Goal: Information Seeking & Learning: Learn about a topic

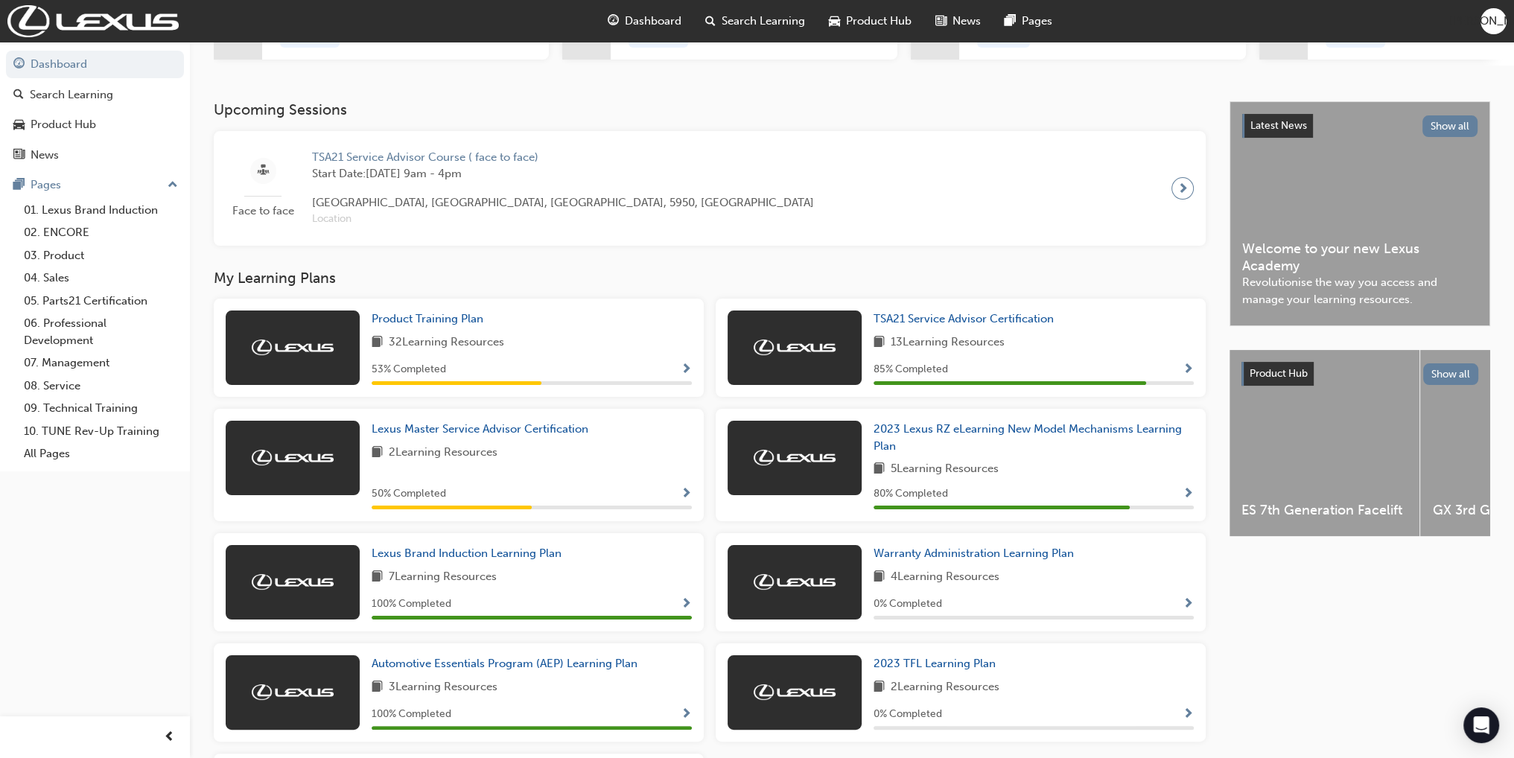
scroll to position [372, 0]
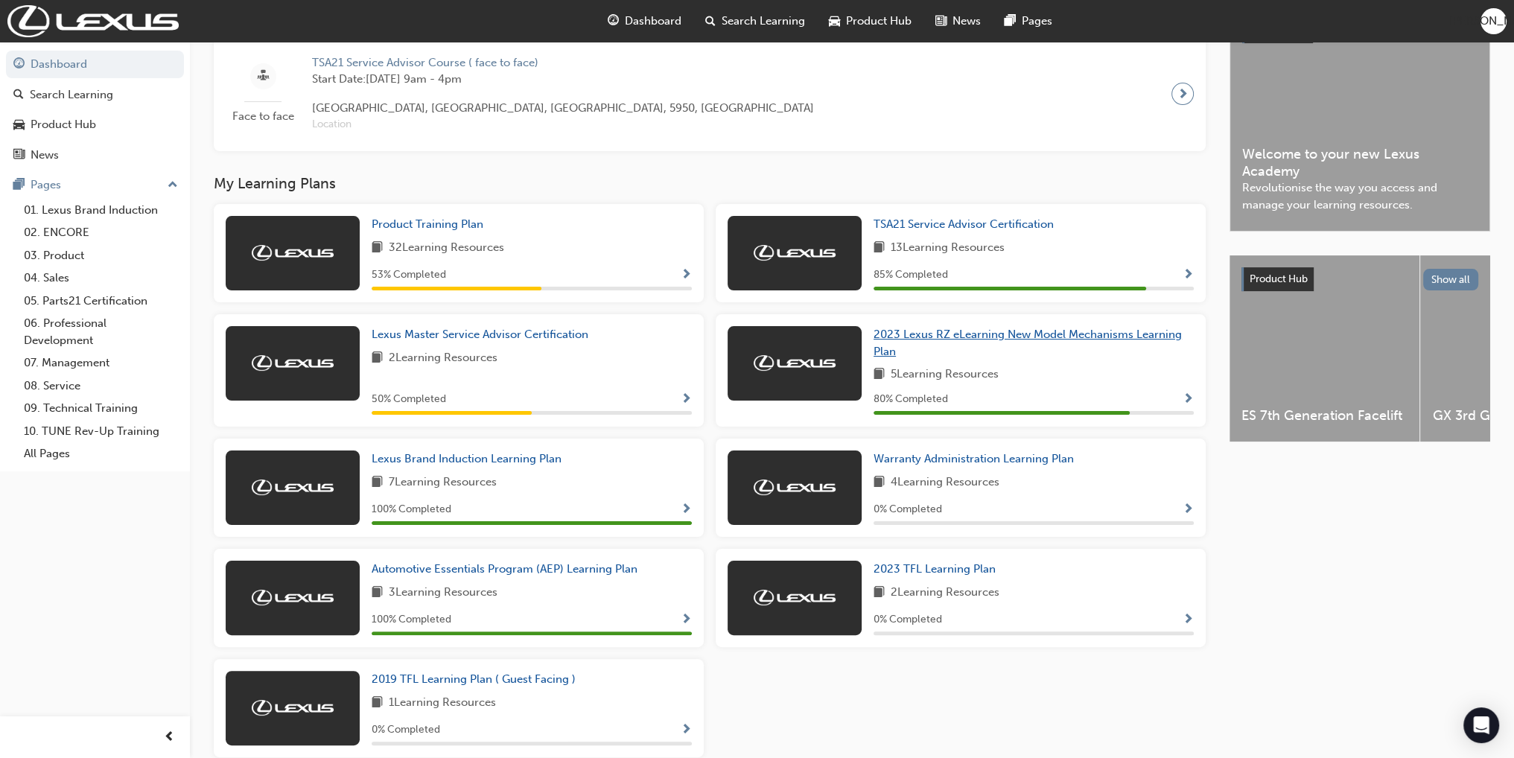
click at [1029, 336] on span "2023 Lexus RZ eLearning New Model Mechanisms Learning Plan" at bounding box center [1028, 343] width 308 height 31
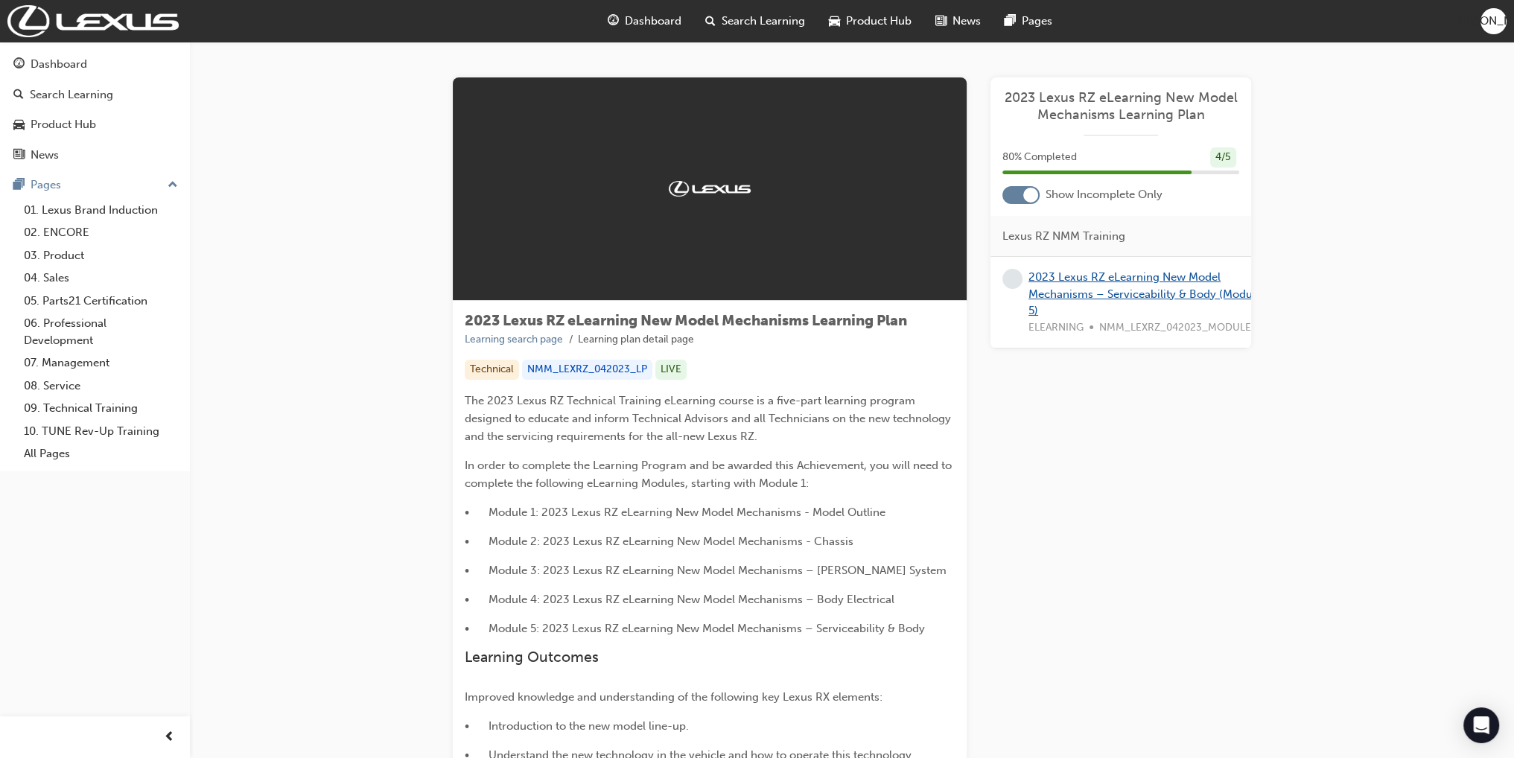
click at [1073, 286] on link "2023 Lexus RZ eLearning New Model Mechanisms – Serviceability & Body (Module 5)" at bounding box center [1145, 293] width 233 height 47
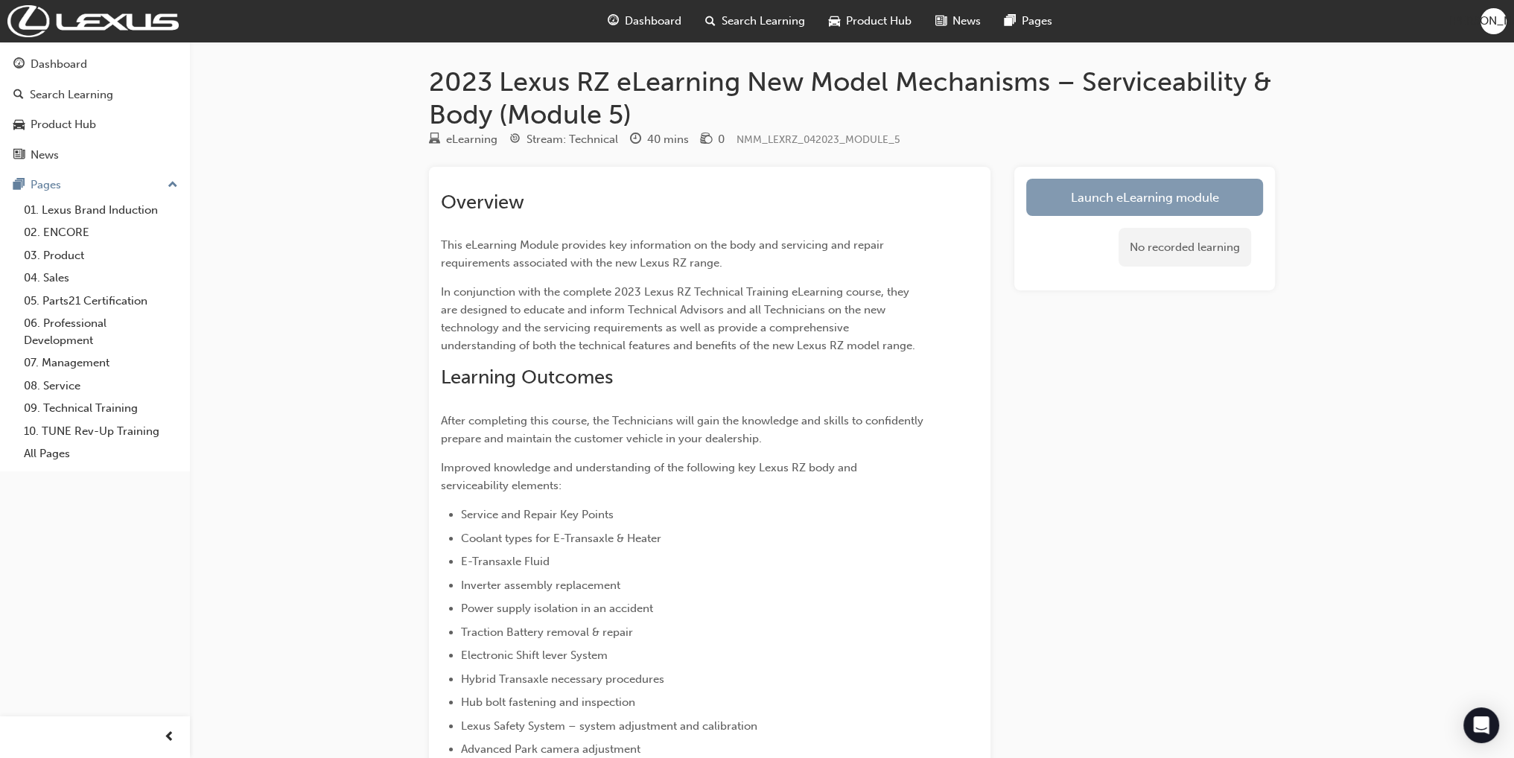
click at [1052, 193] on link "Launch eLearning module" at bounding box center [1144, 197] width 237 height 37
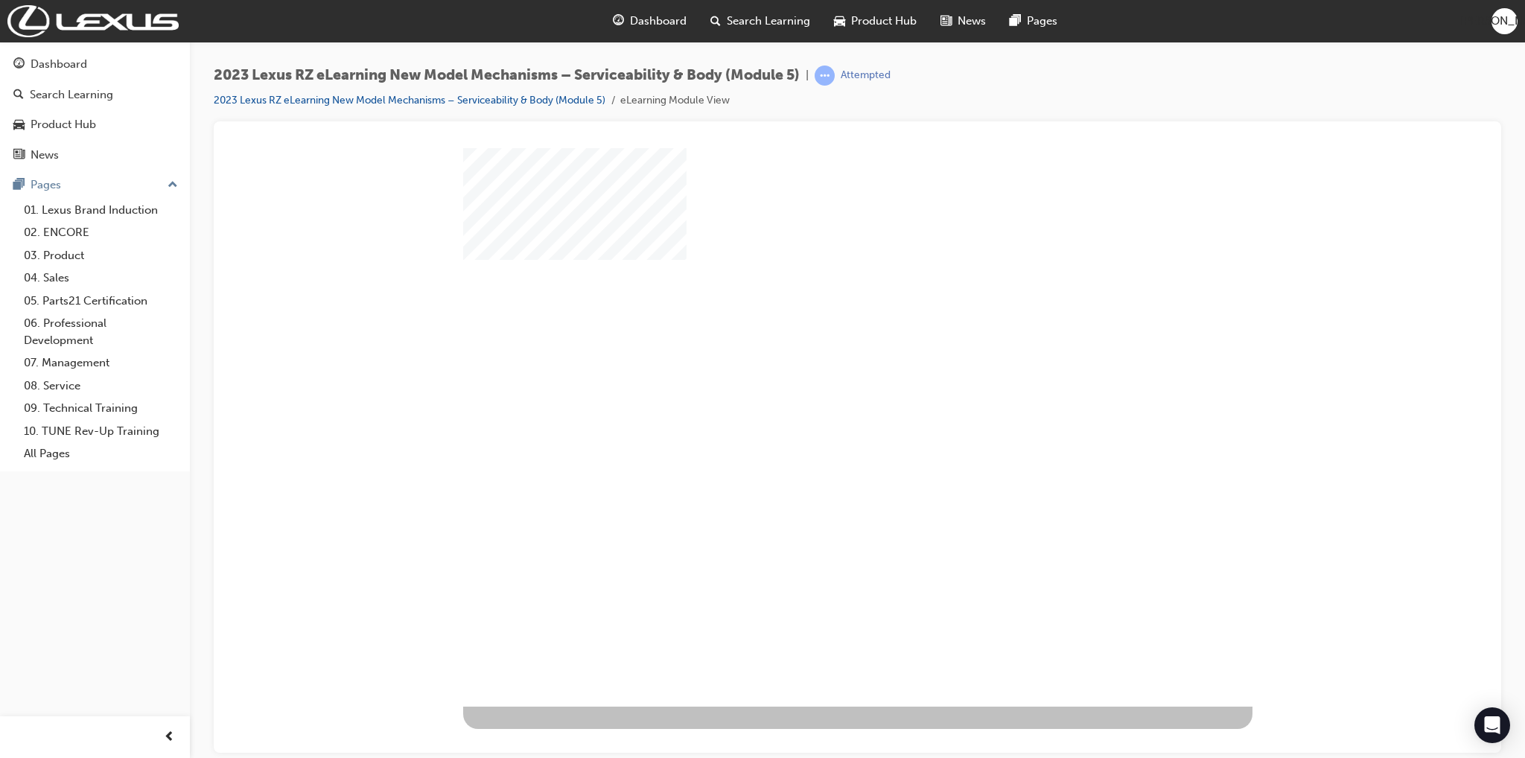
click at [815, 384] on div "play" at bounding box center [815, 384] width 0 height 0
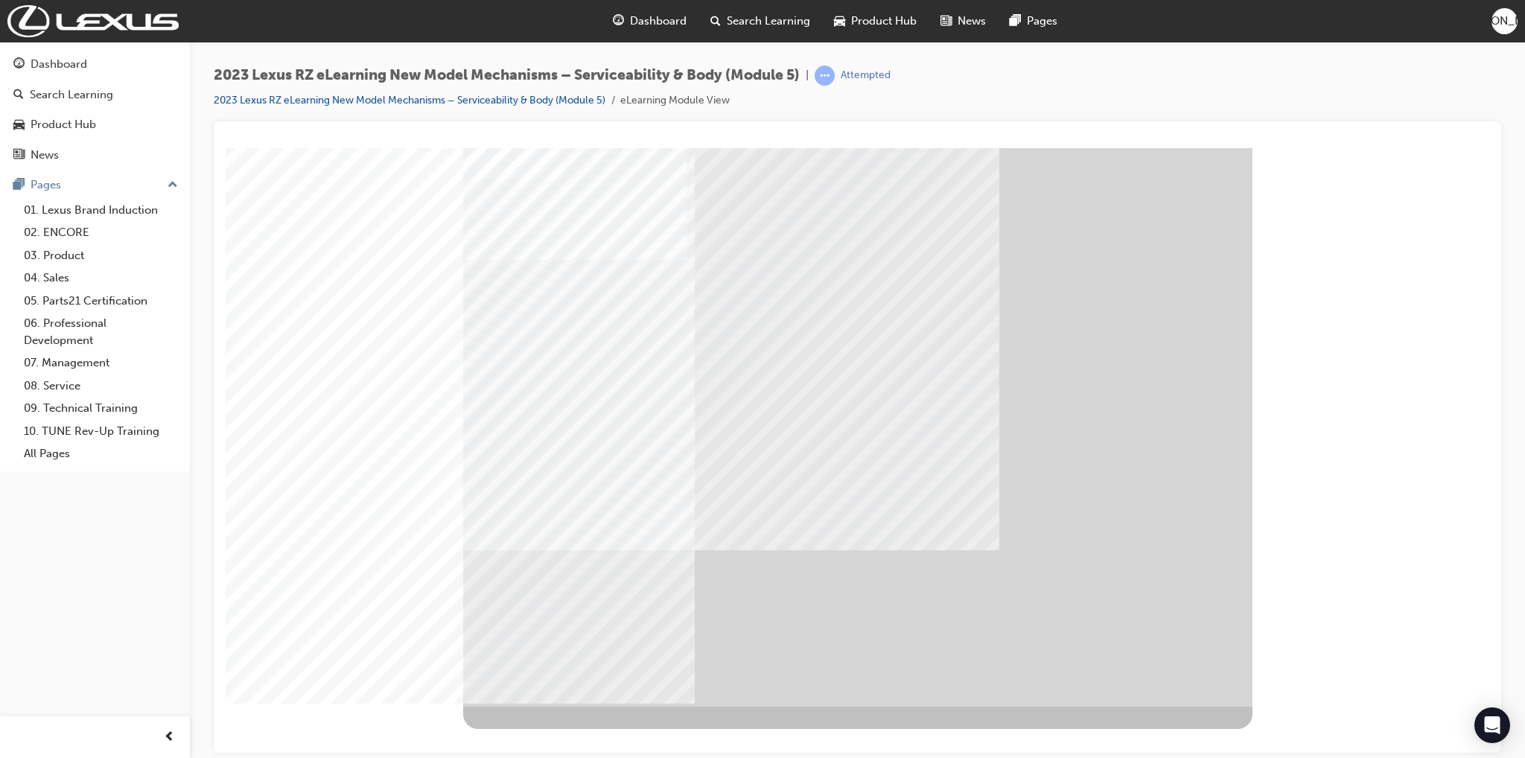
click at [1356, 153] on div at bounding box center [858, 153] width 1252 height 0
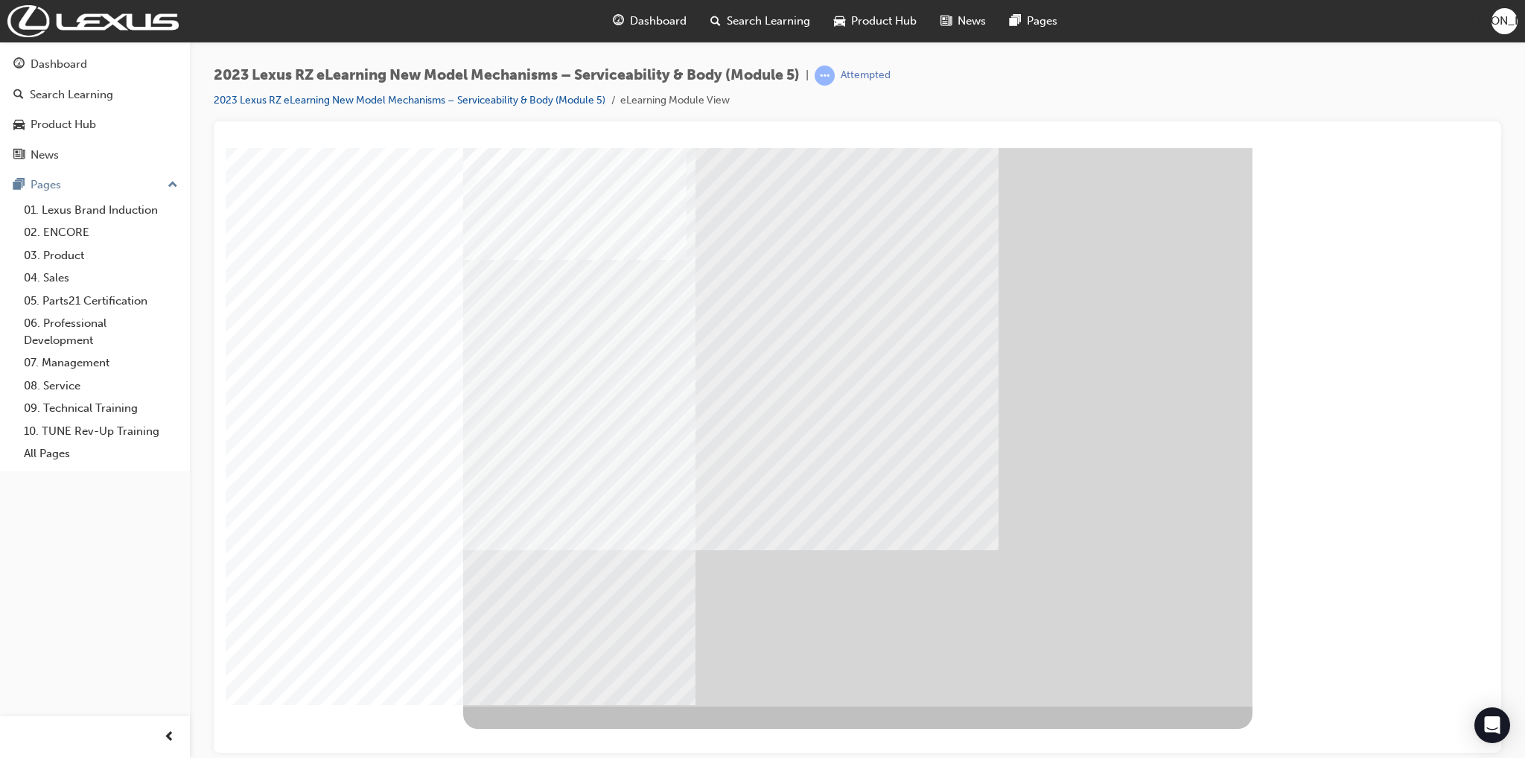
drag, startPoint x: 1077, startPoint y: 568, endPoint x: 1090, endPoint y: 566, distance: 13.6
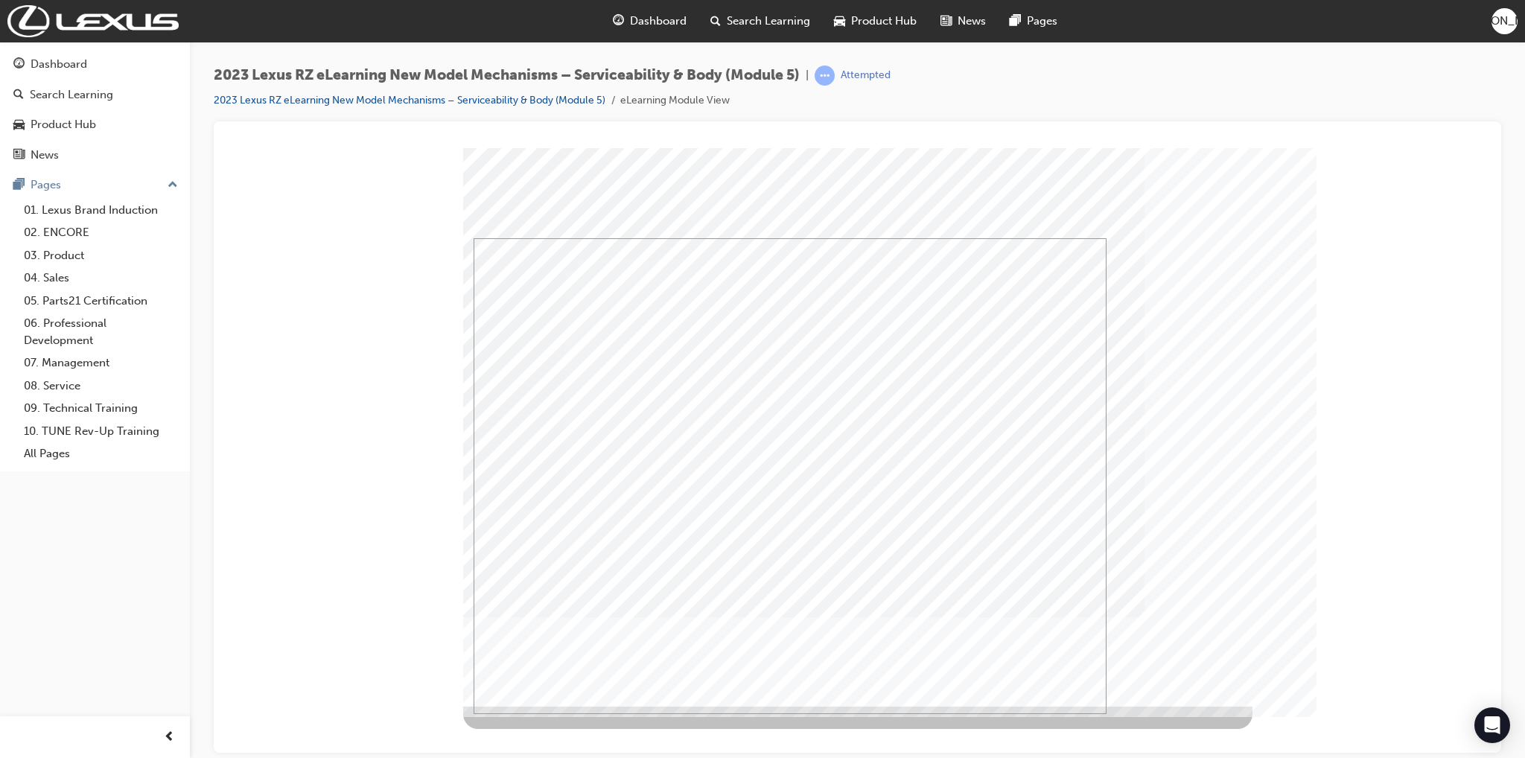
click at [1336, 153] on div at bounding box center [858, 153] width 1252 height 0
click at [368, 153] on div at bounding box center [858, 153] width 1252 height 0
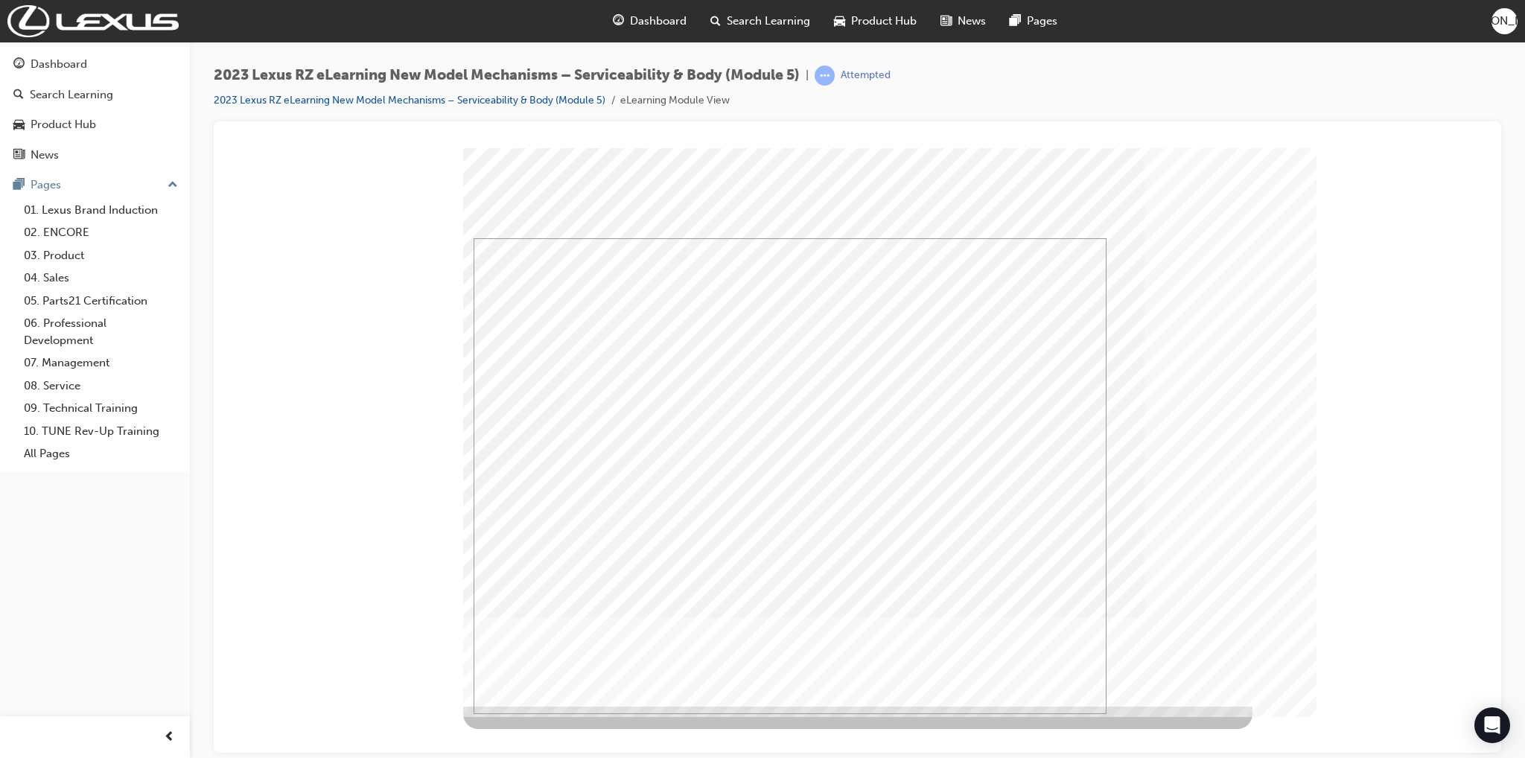
click at [1341, 153] on div at bounding box center [858, 153] width 1252 height 0
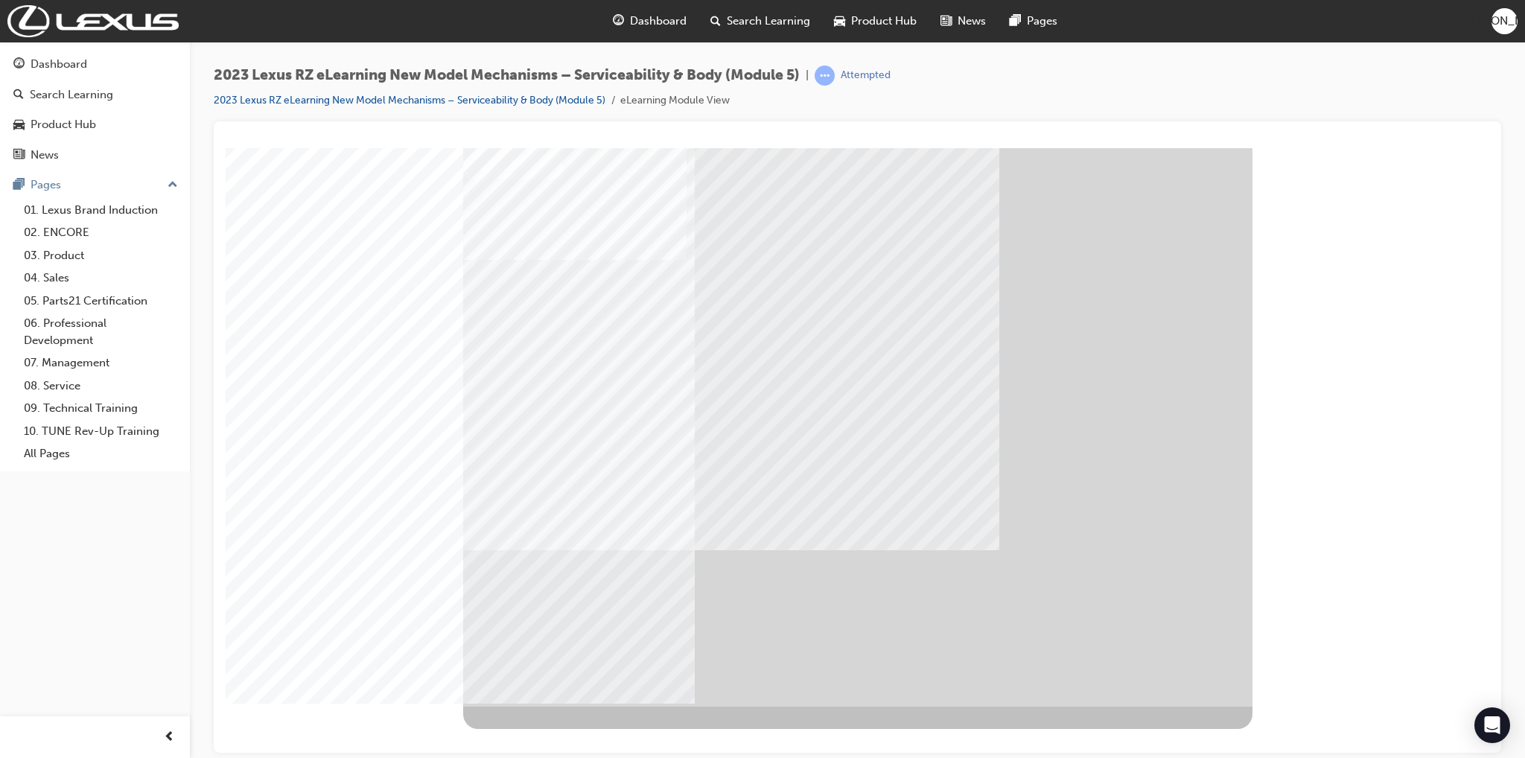
click at [1385, 153] on div at bounding box center [858, 153] width 1252 height 0
click at [1471, 153] on div at bounding box center [858, 153] width 1252 height 0
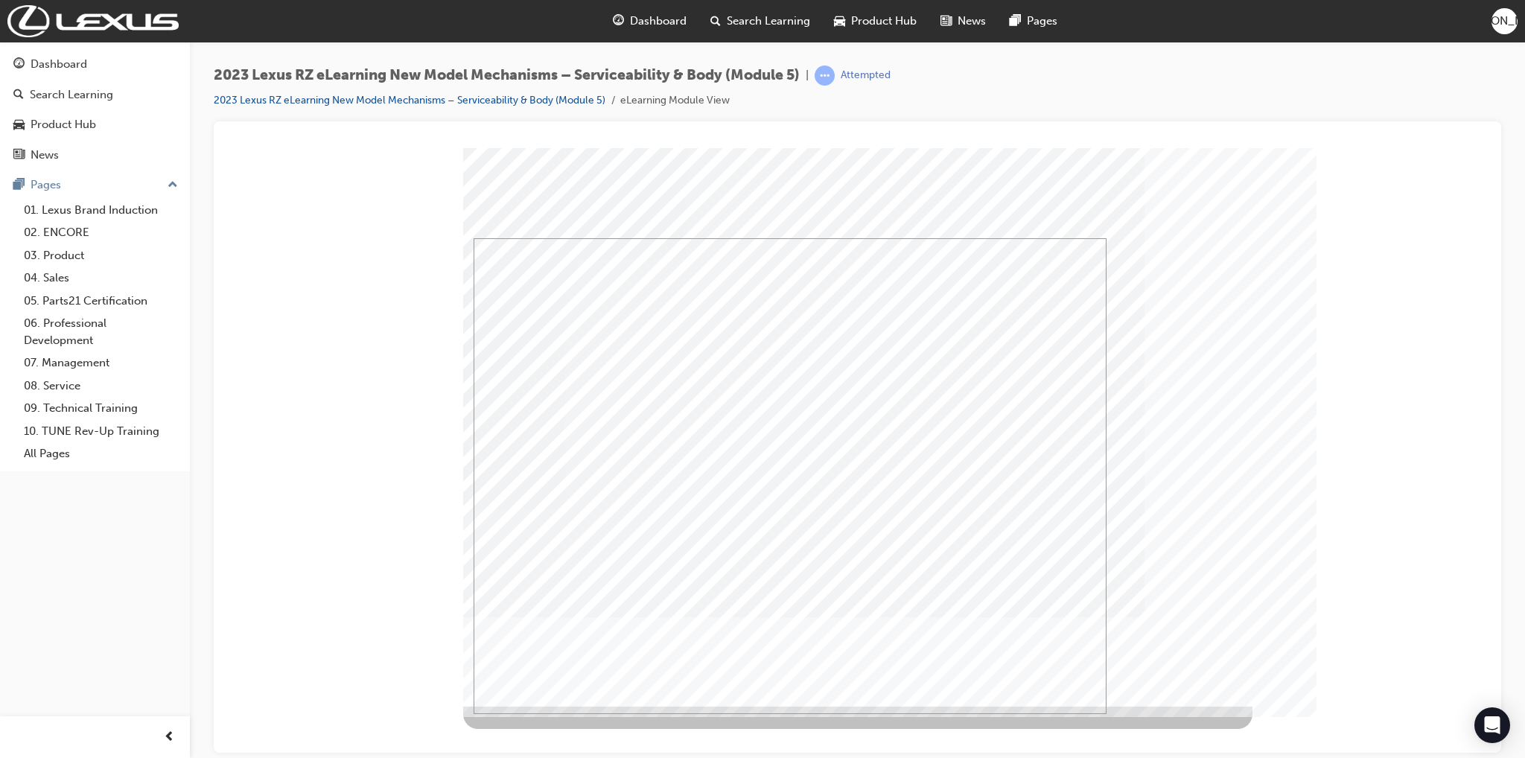
click at [1364, 153] on div at bounding box center [858, 153] width 1252 height 0
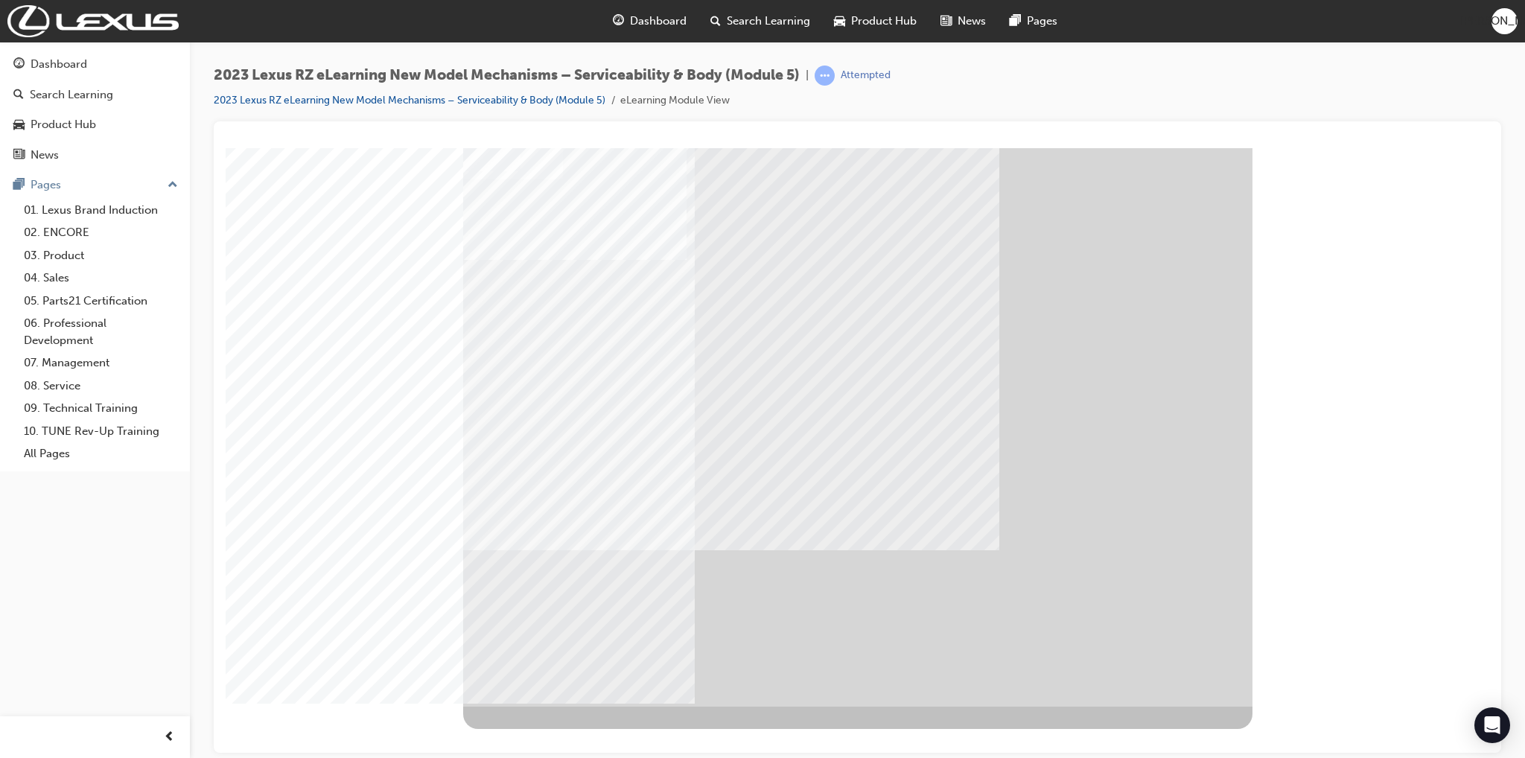
click at [1424, 153] on div at bounding box center [858, 153] width 1252 height 0
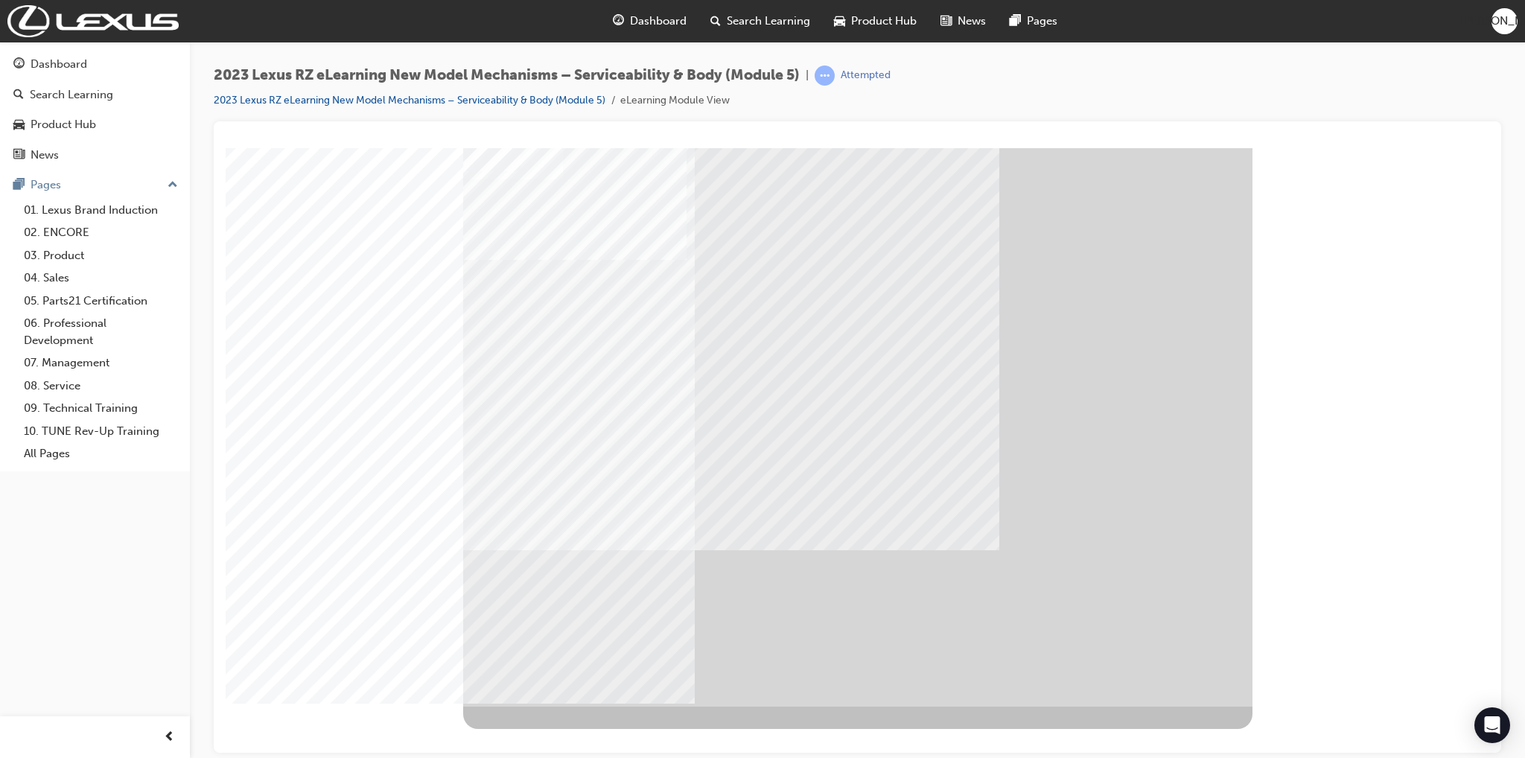
drag, startPoint x: 1365, startPoint y: 510, endPoint x: 1290, endPoint y: 560, distance: 90.3
click at [1364, 153] on div at bounding box center [858, 153] width 1252 height 0
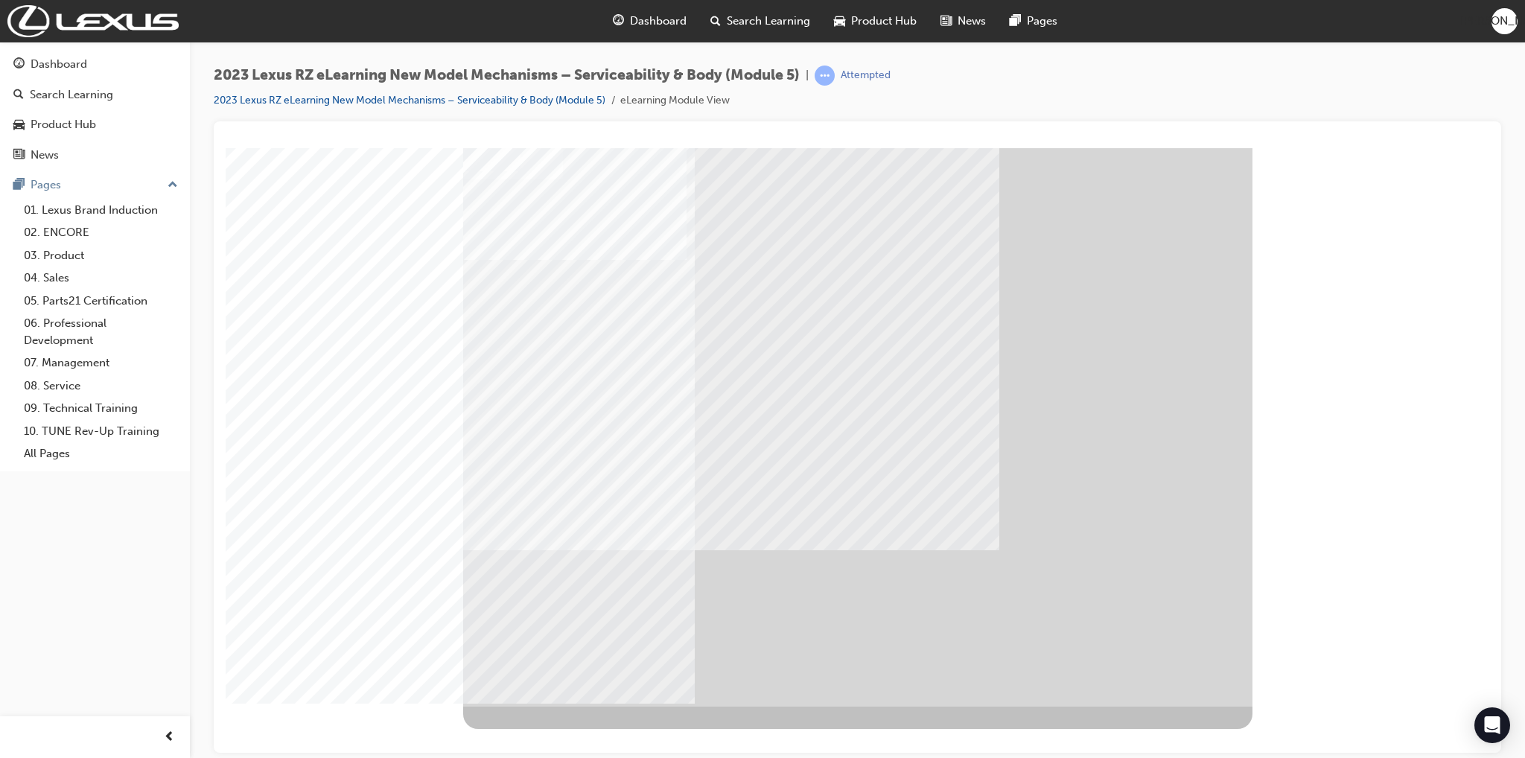
click at [1289, 153] on div at bounding box center [858, 153] width 1252 height 0
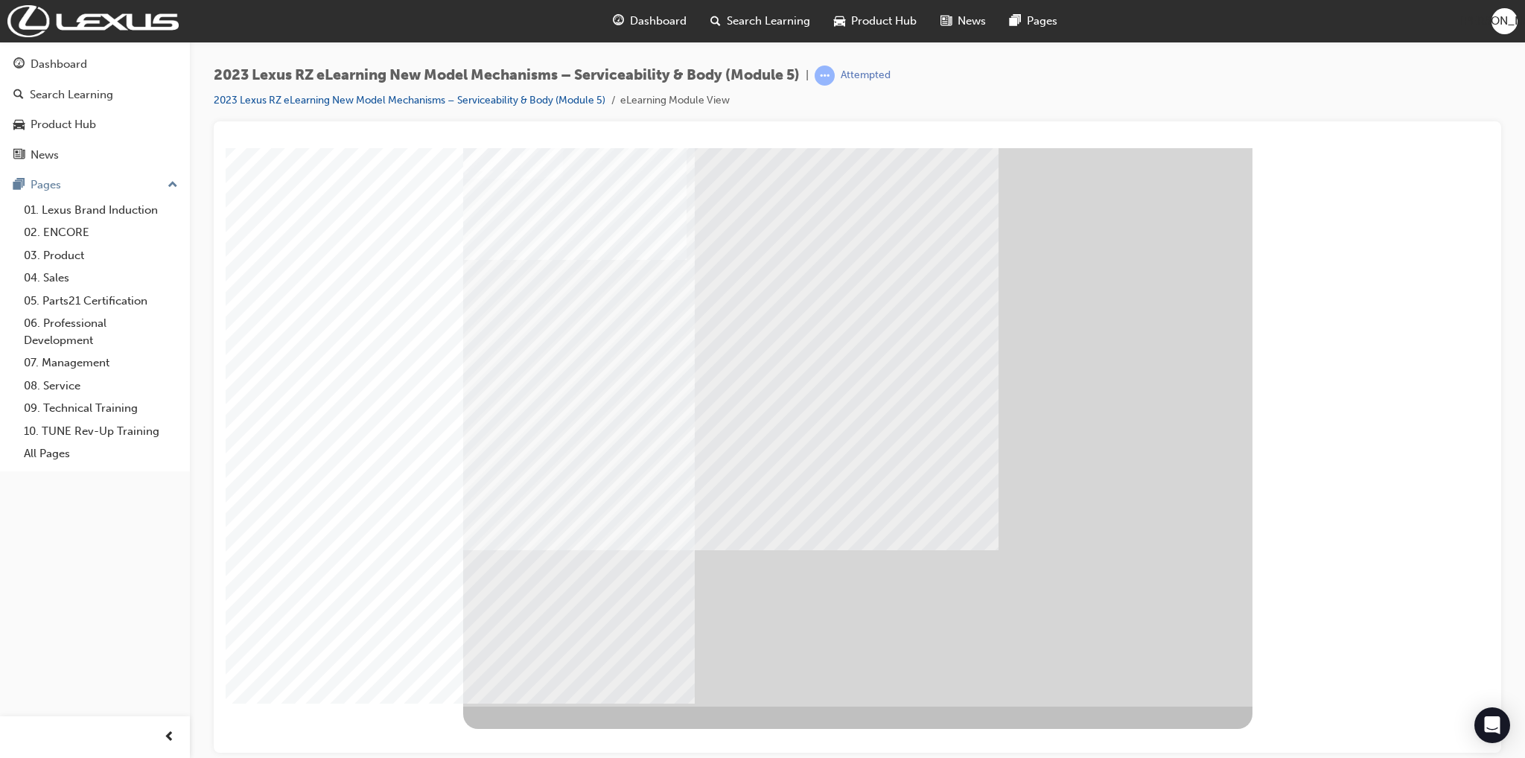
click at [1013, 714] on div at bounding box center [857, 437] width 789 height 581
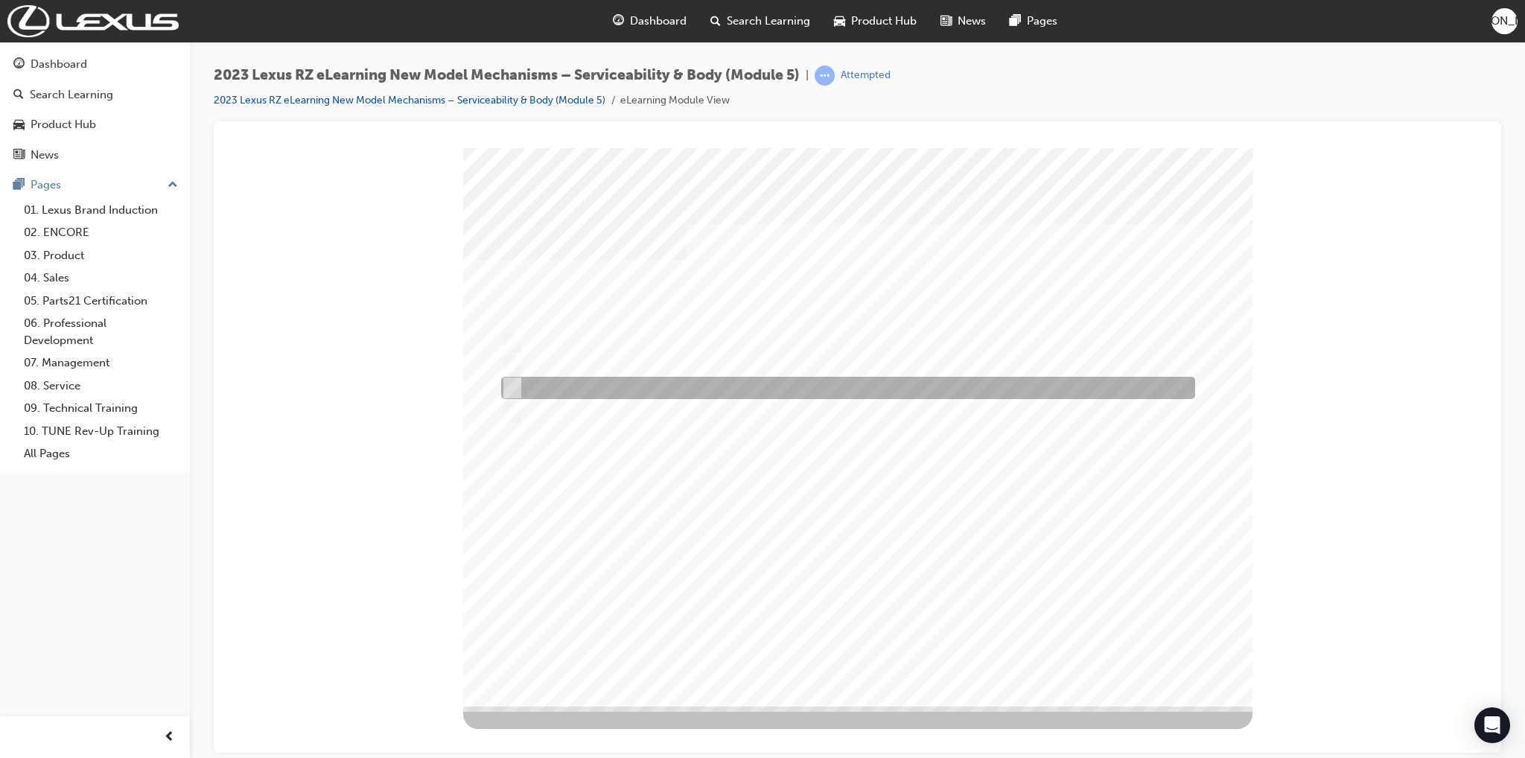
click at [679, 389] on div at bounding box center [845, 388] width 694 height 22
radio input "true"
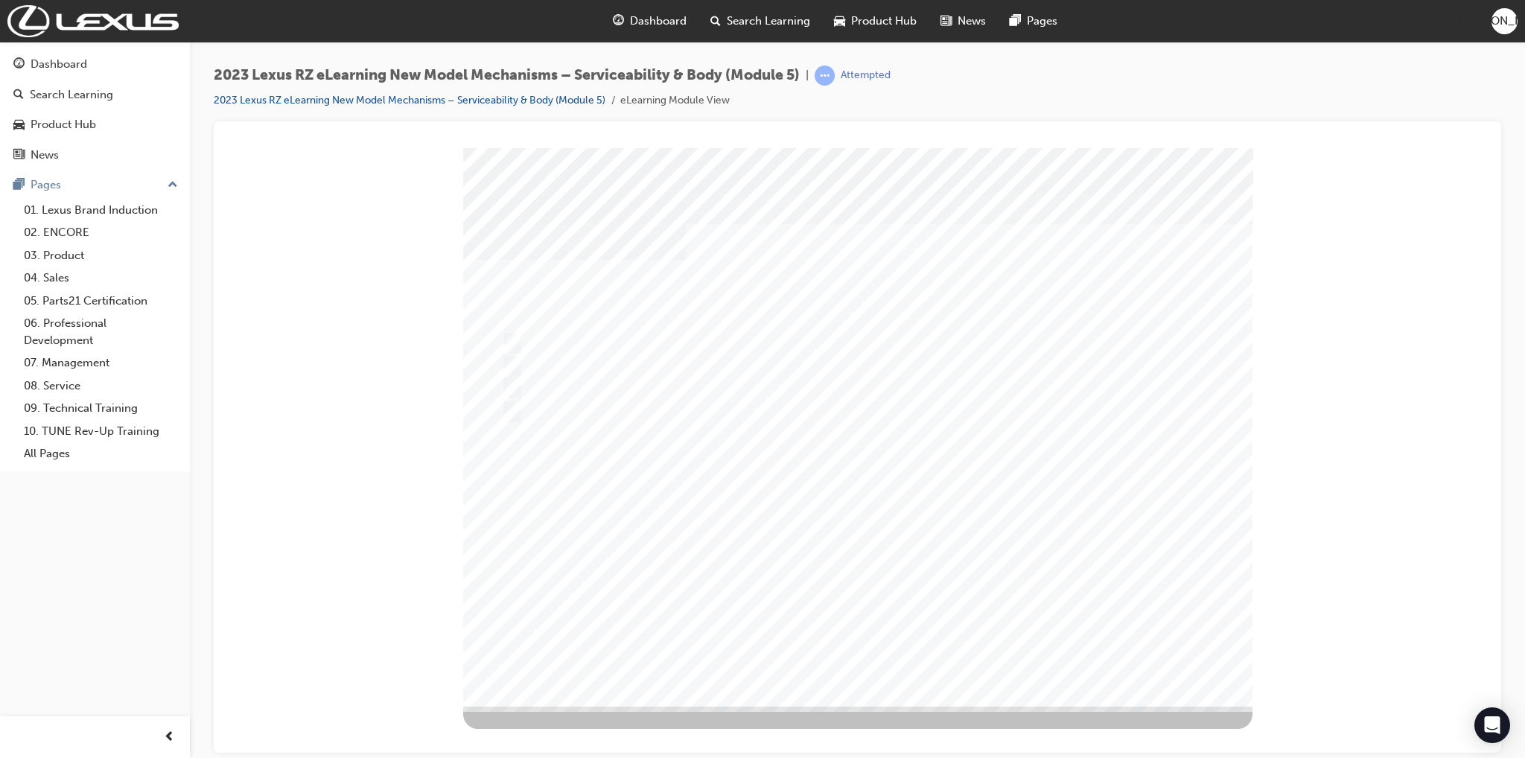
click at [821, 512] on div at bounding box center [857, 426] width 789 height 559
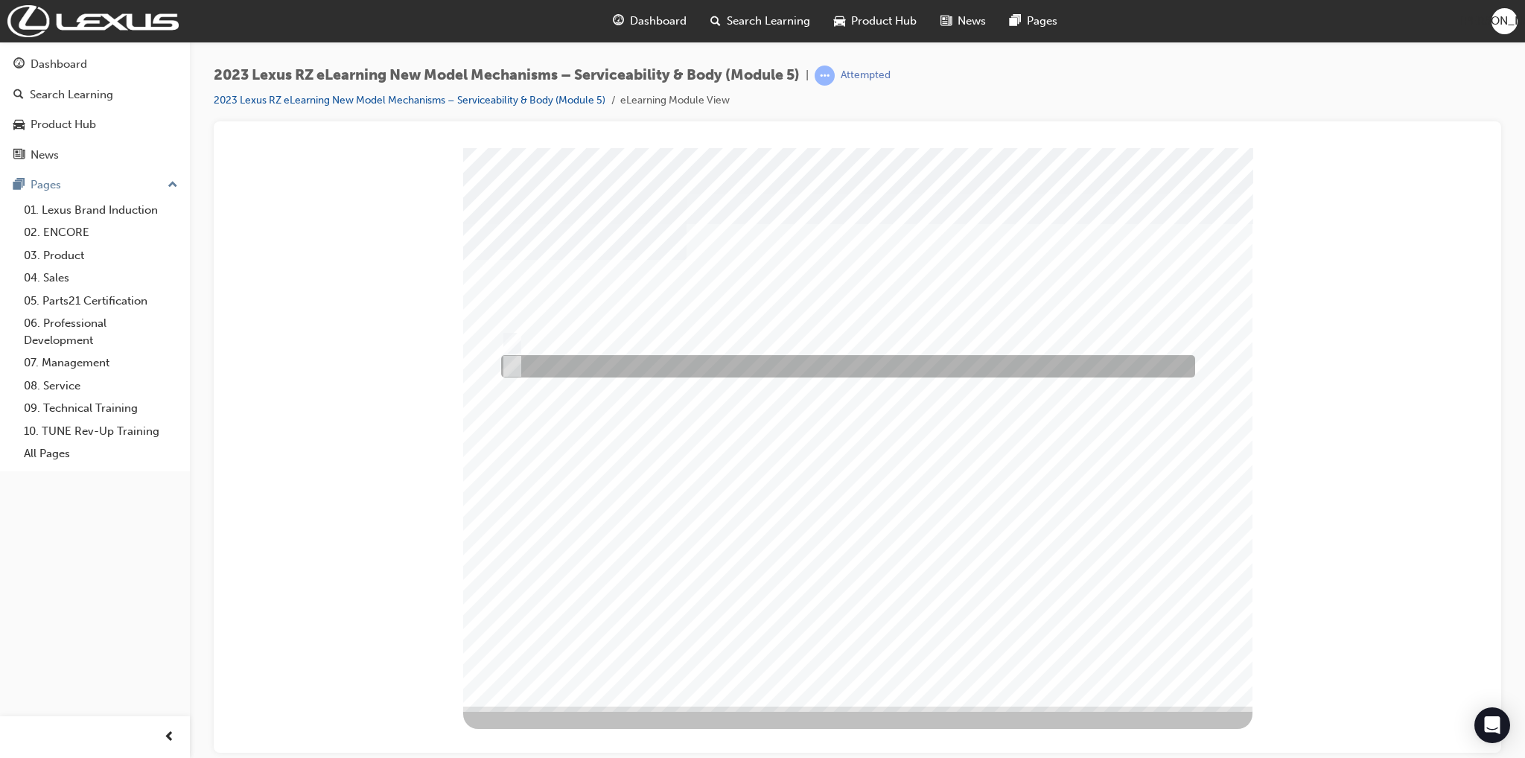
click at [552, 363] on div at bounding box center [845, 366] width 694 height 22
radio input "true"
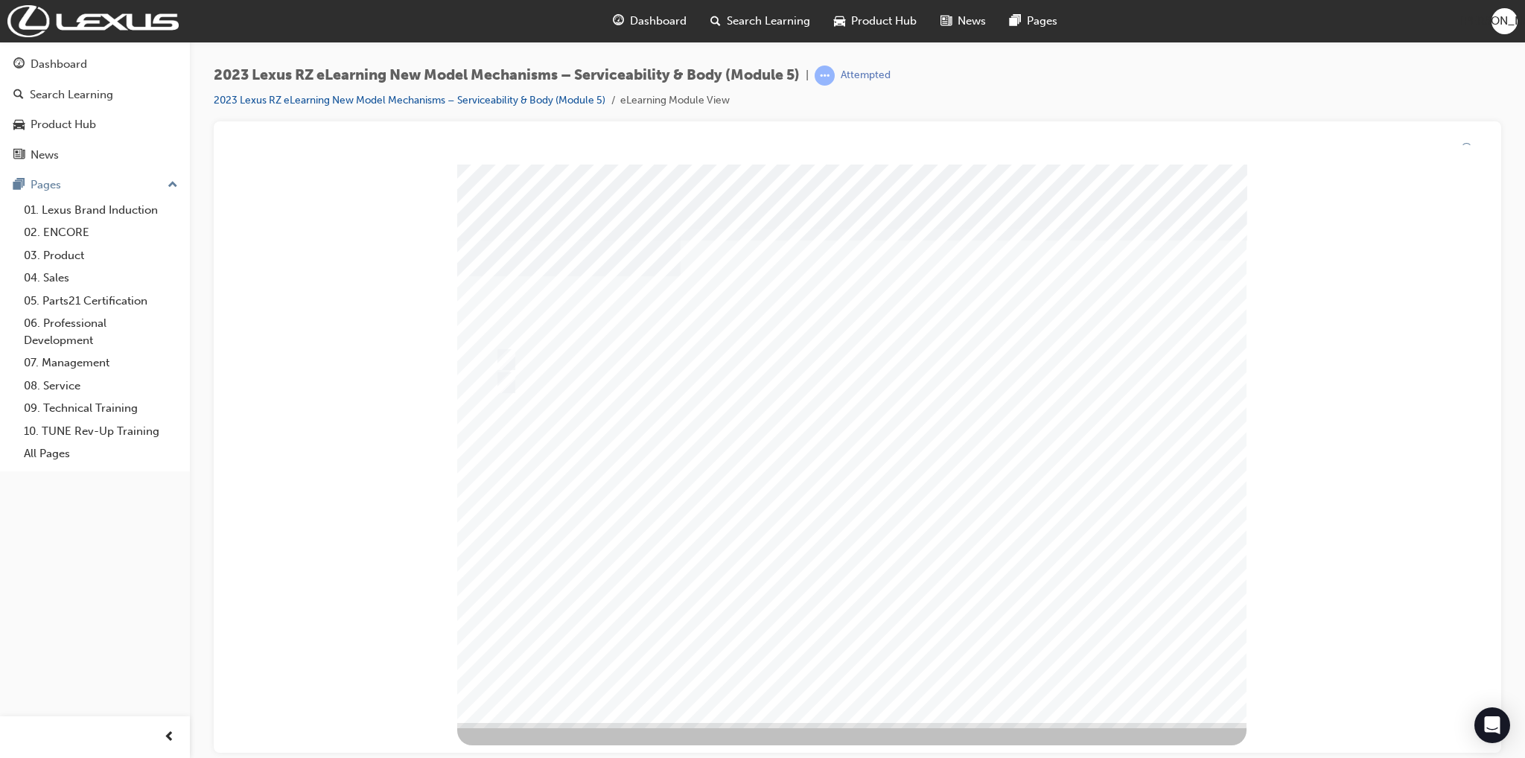
click at [781, 533] on div at bounding box center [851, 444] width 789 height 559
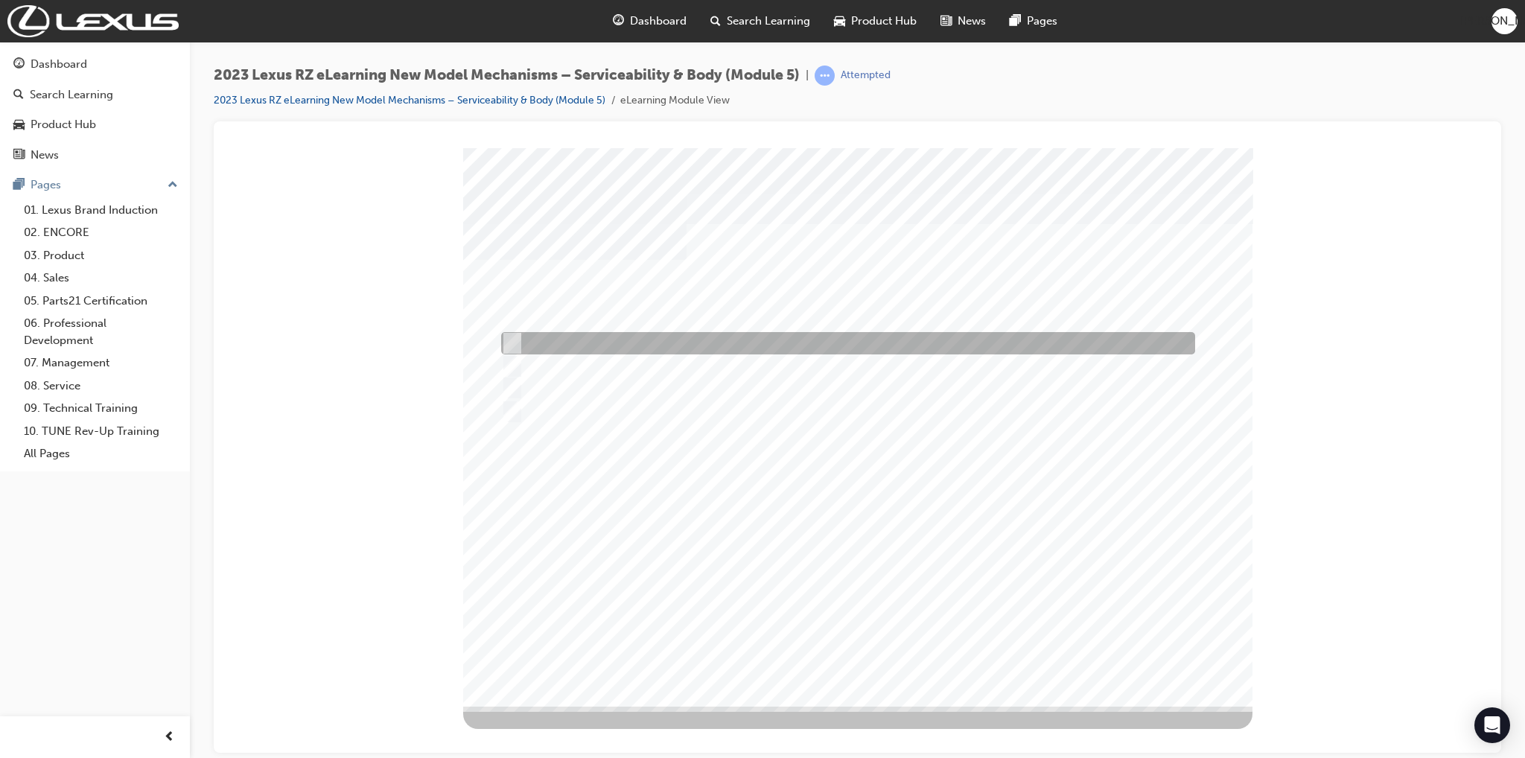
click at [563, 347] on div at bounding box center [845, 343] width 694 height 22
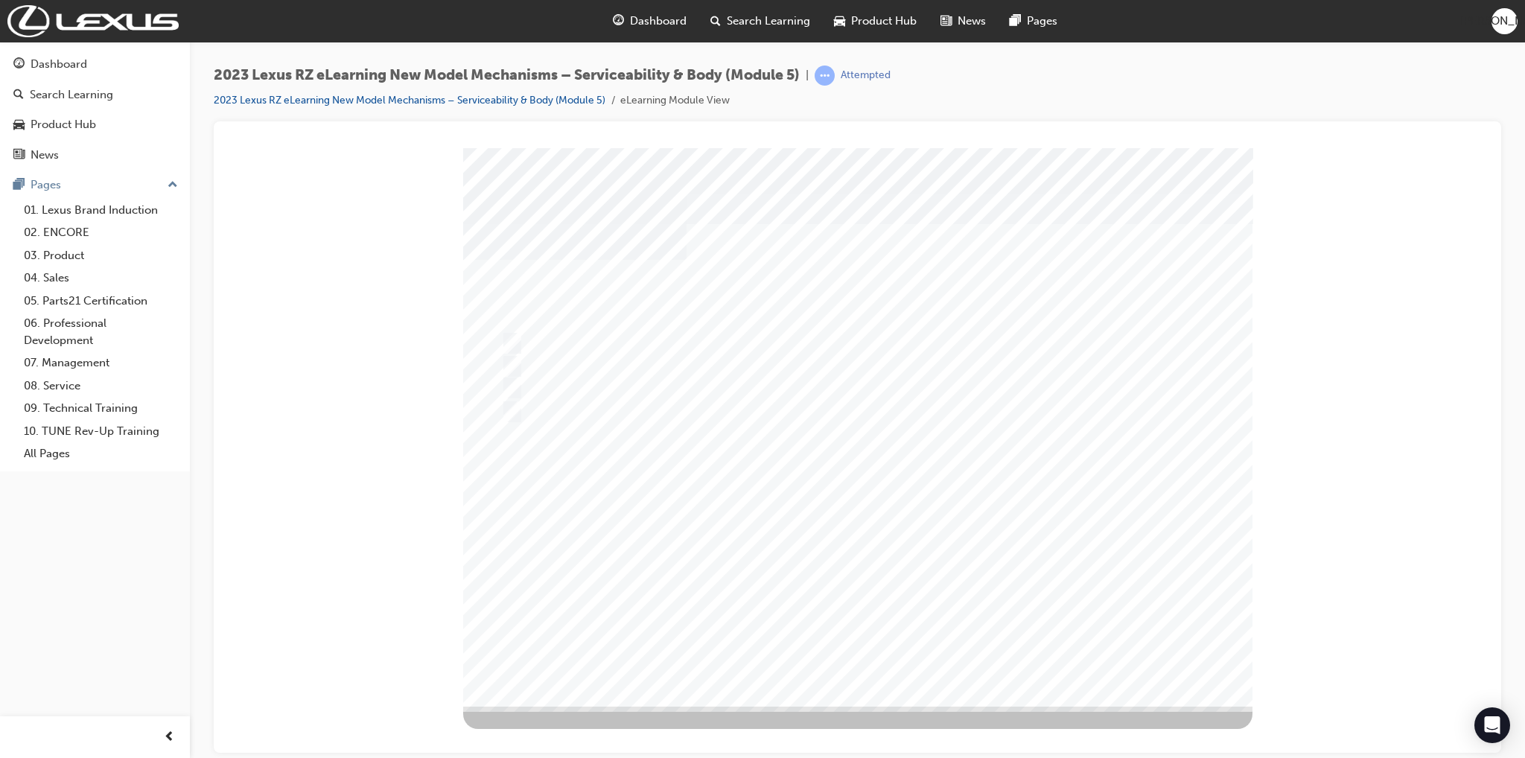
click at [686, 474] on div at bounding box center [857, 426] width 789 height 559
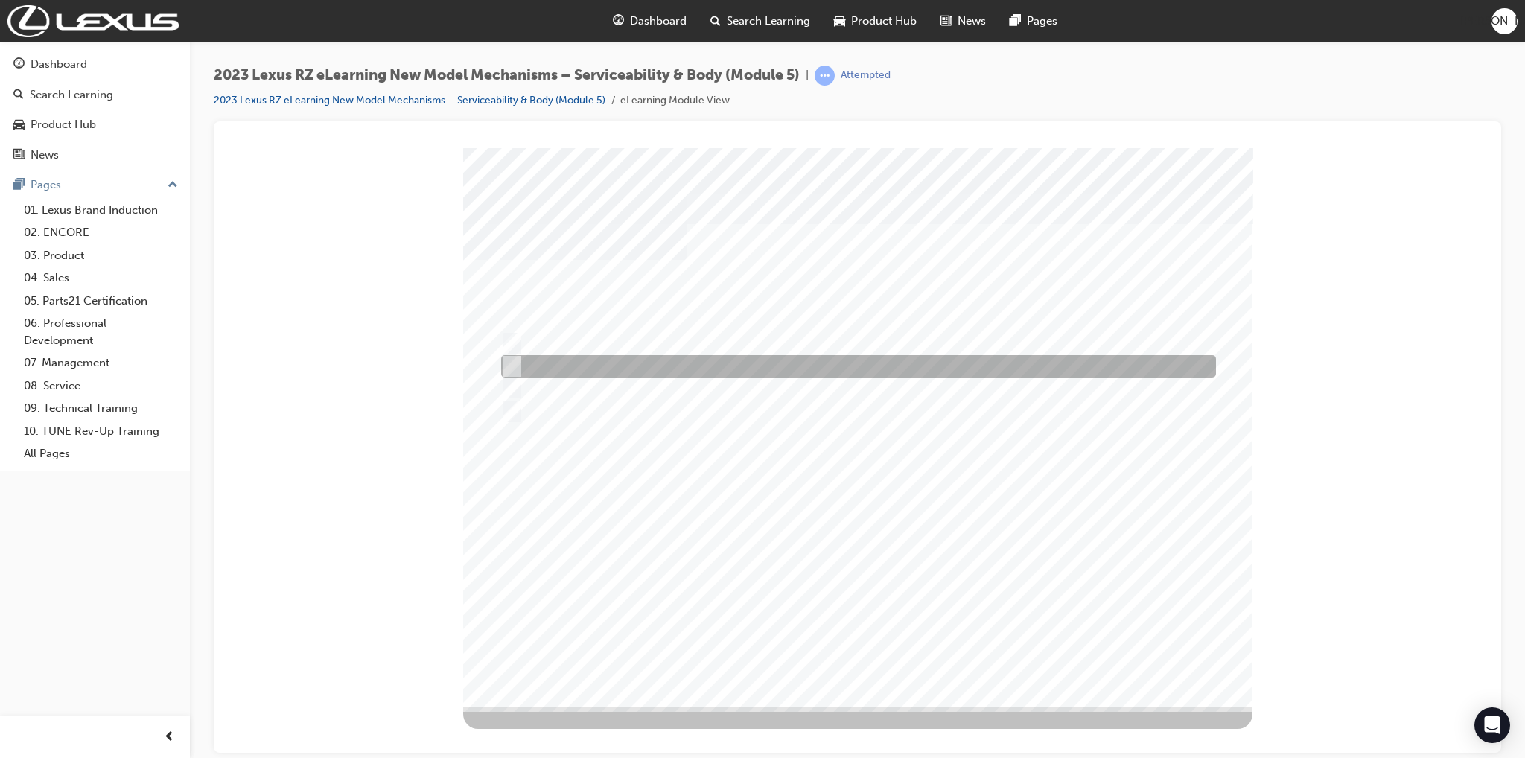
click at [547, 361] on div at bounding box center [855, 366] width 715 height 22
radio input "false"
radio input "true"
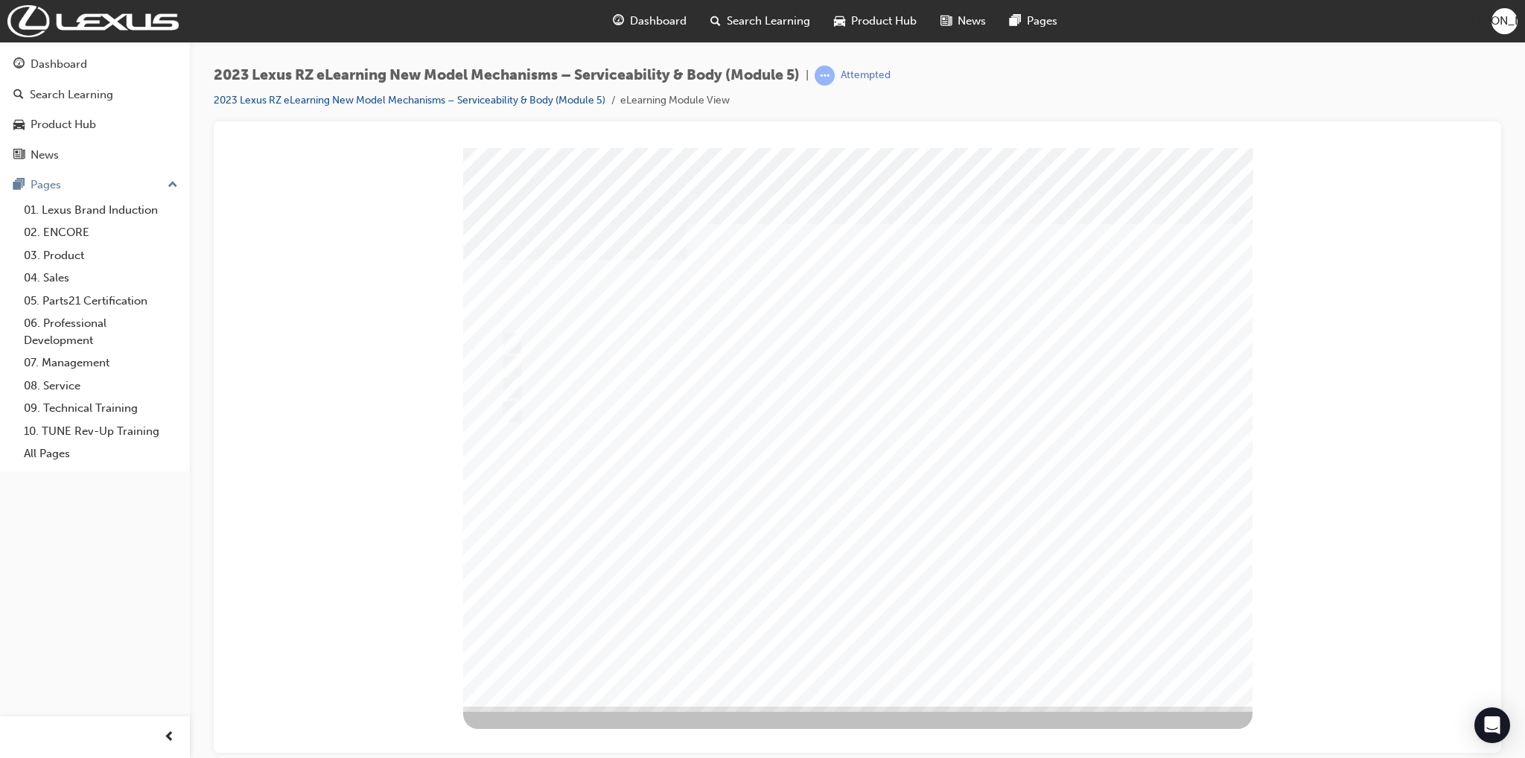
click at [792, 479] on div at bounding box center [857, 426] width 789 height 559
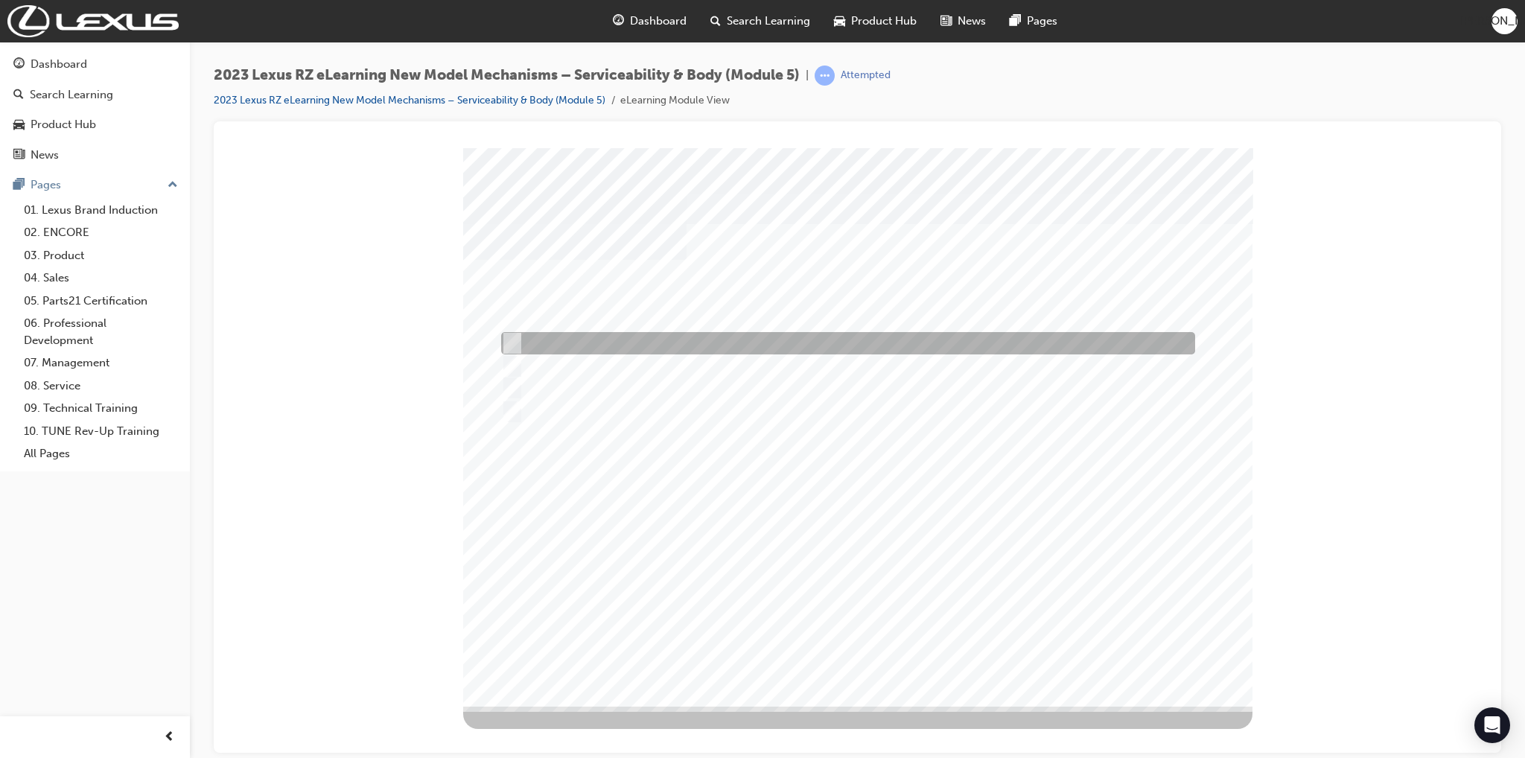
click at [599, 349] on div at bounding box center [845, 343] width 694 height 22
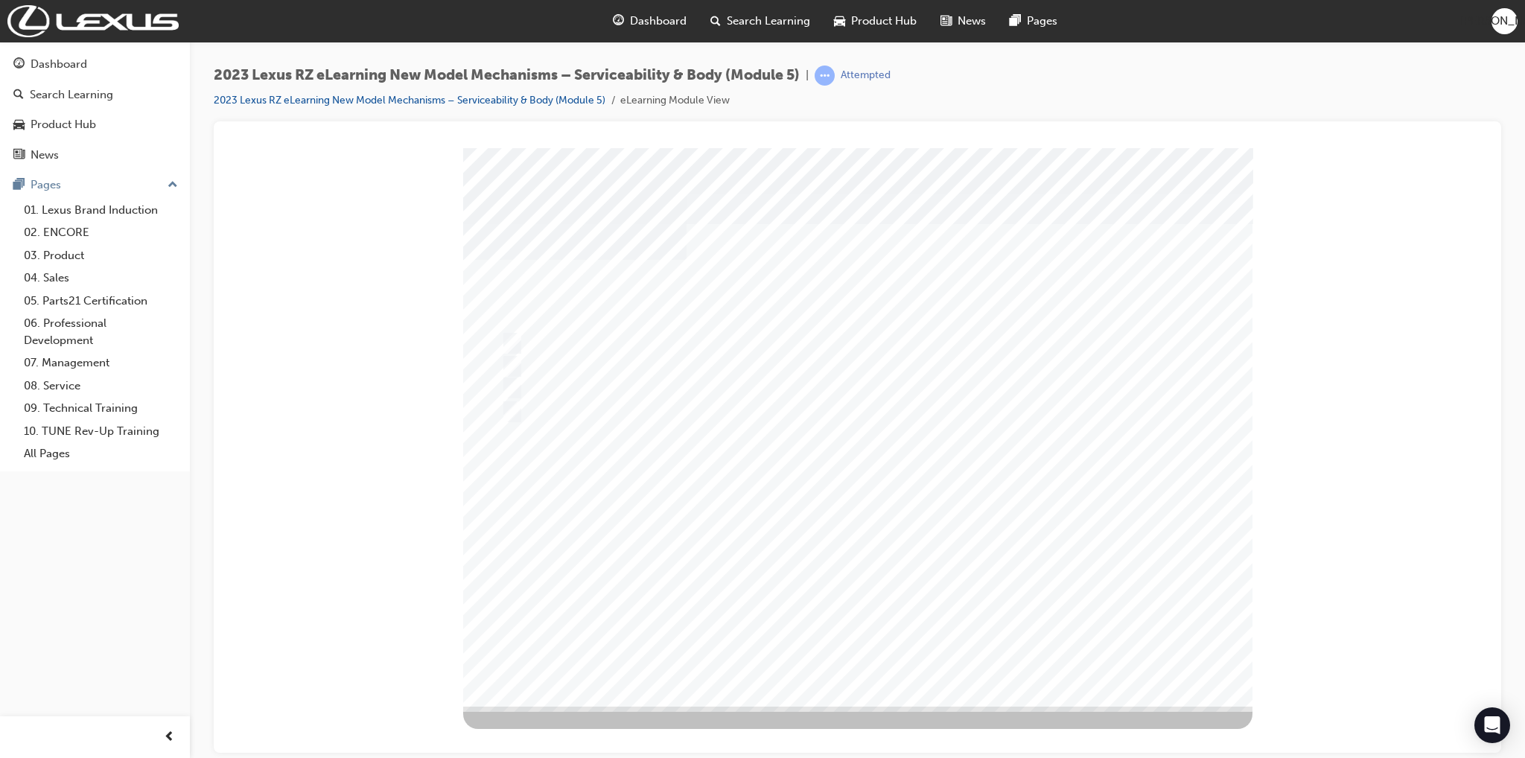
click at [797, 541] on div at bounding box center [857, 426] width 789 height 559
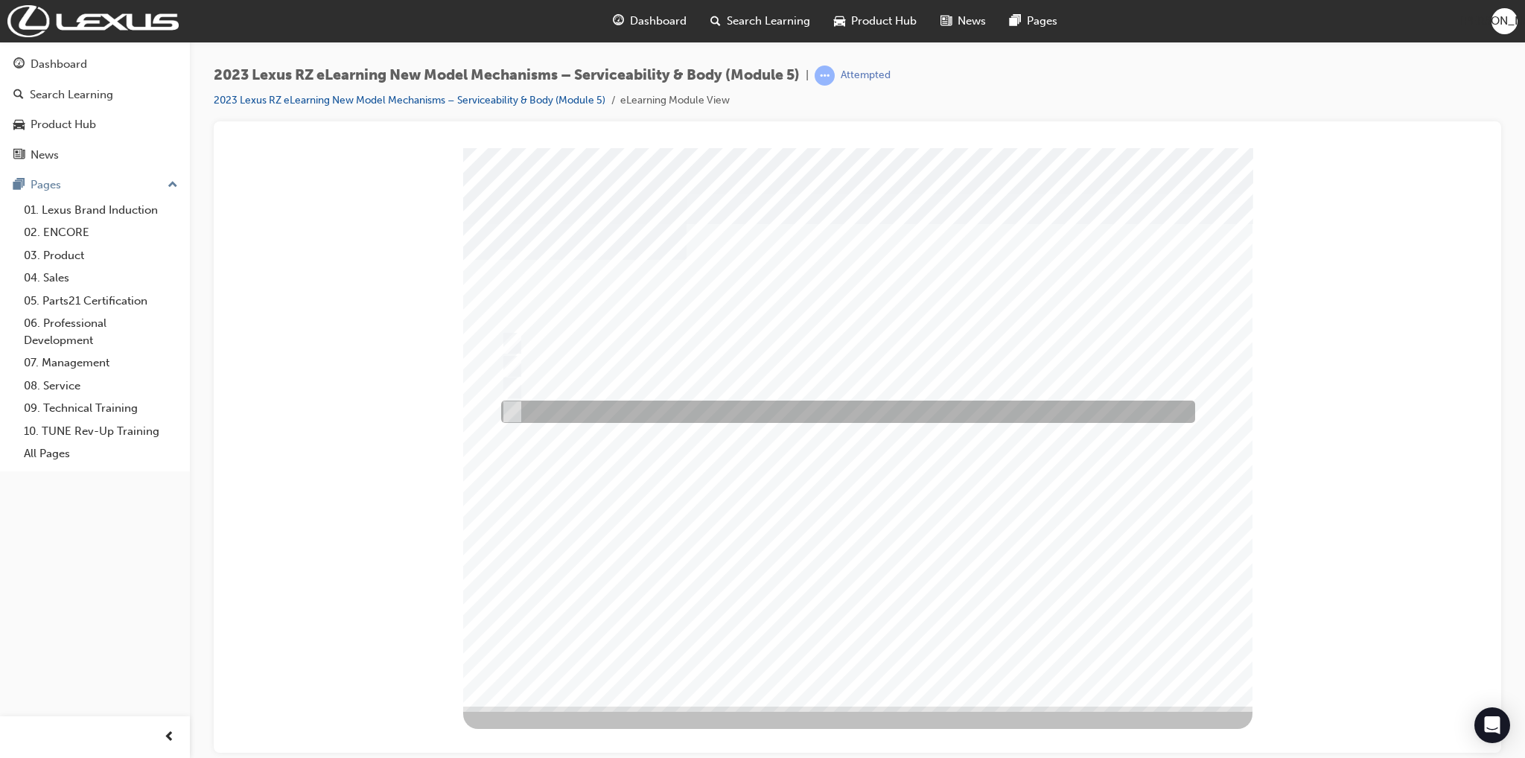
click at [577, 406] on div at bounding box center [845, 412] width 694 height 22
radio input "false"
radio input "true"
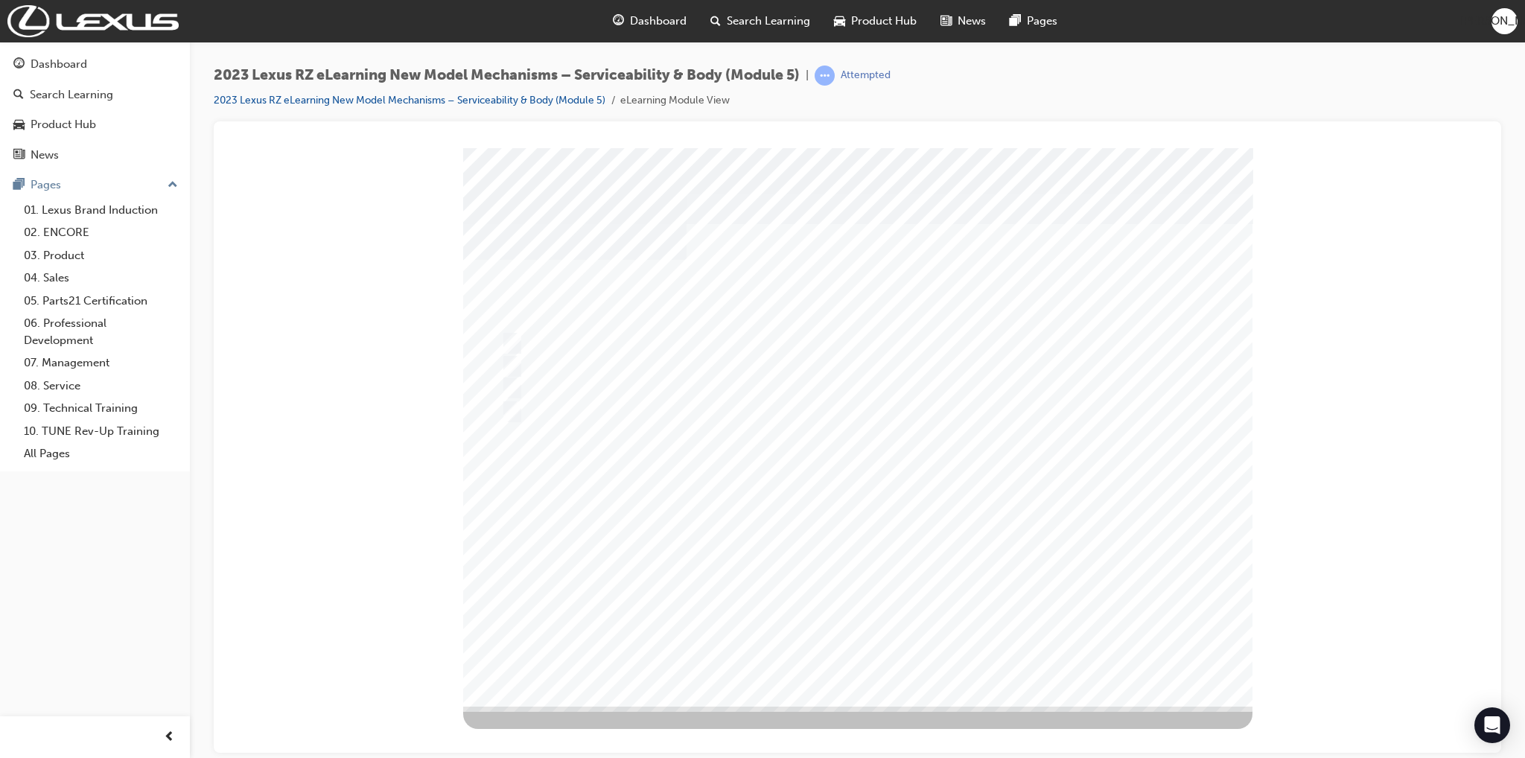
click at [810, 519] on div at bounding box center [857, 426] width 789 height 559
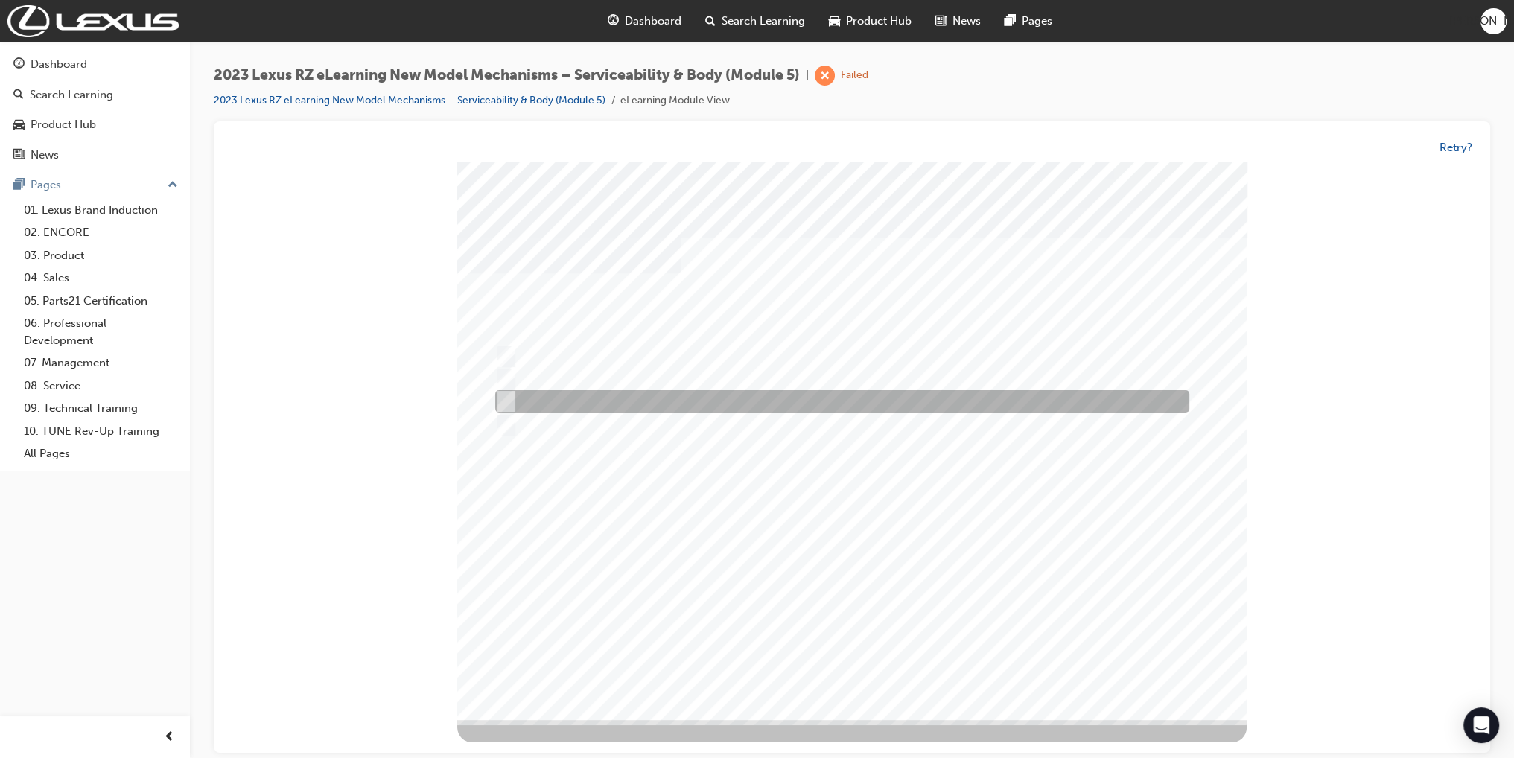
click at [582, 404] on div at bounding box center [839, 402] width 694 height 22
radio input "true"
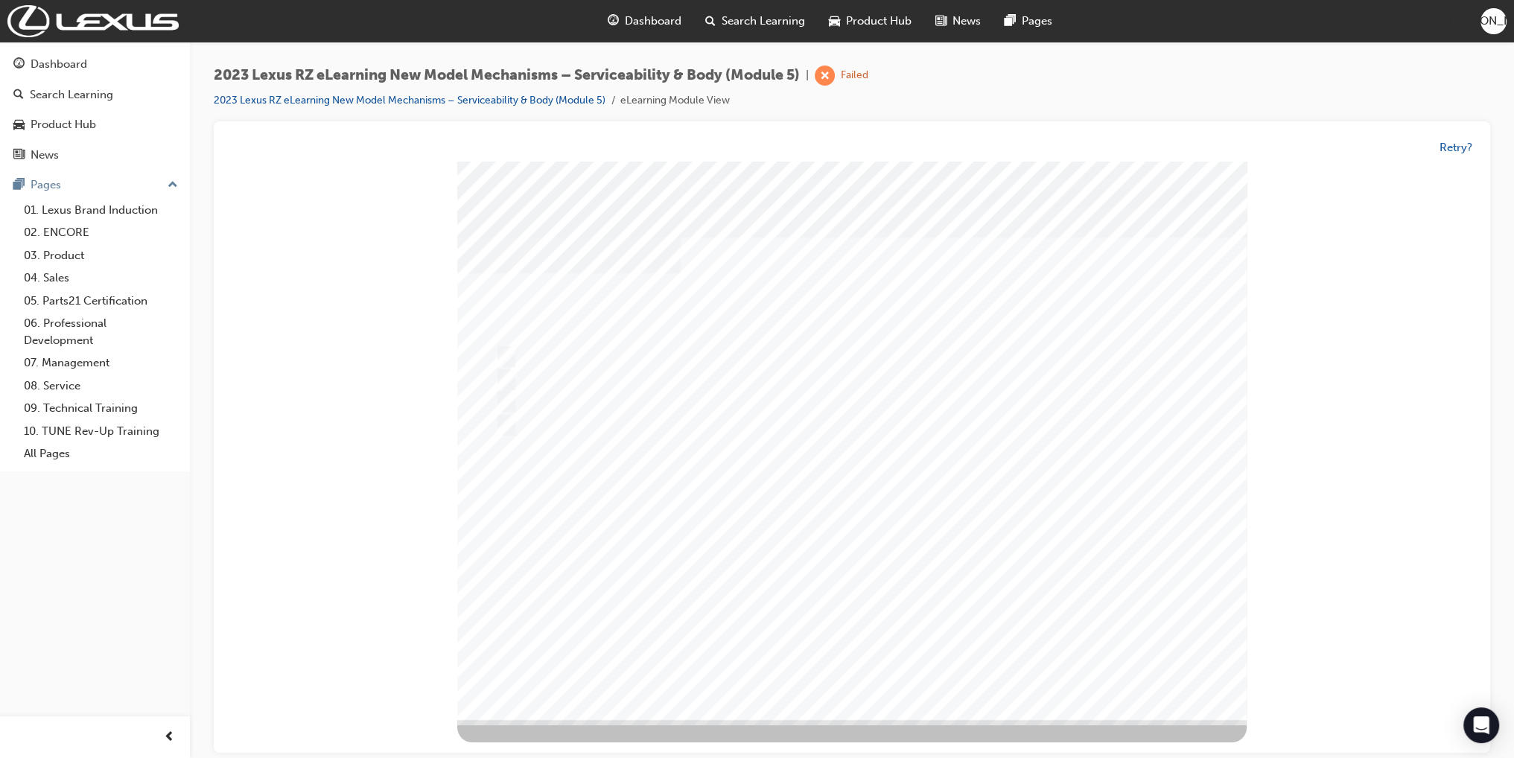
click at [710, 512] on div at bounding box center [851, 441] width 789 height 559
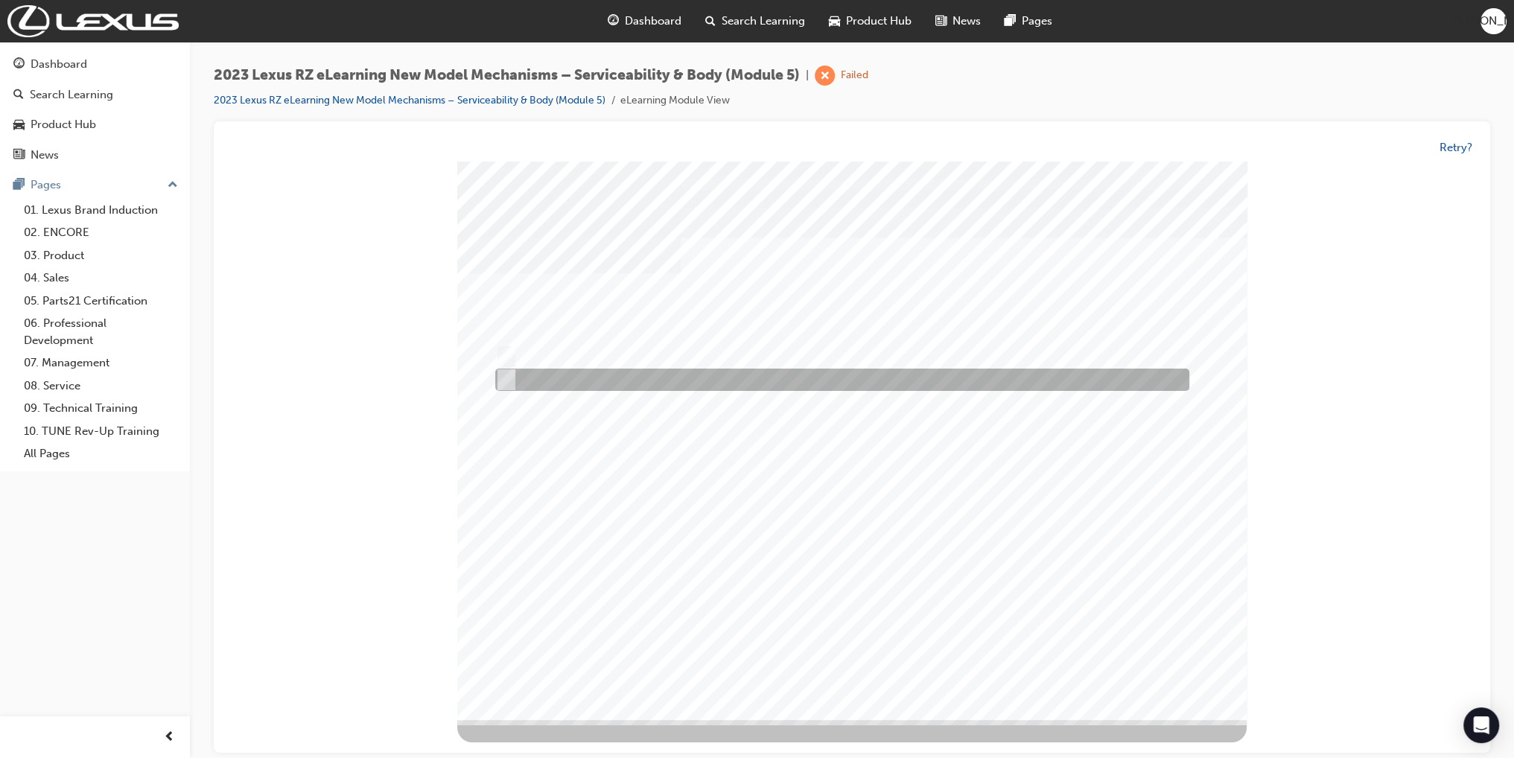
click at [536, 382] on div at bounding box center [839, 380] width 694 height 22
radio input "true"
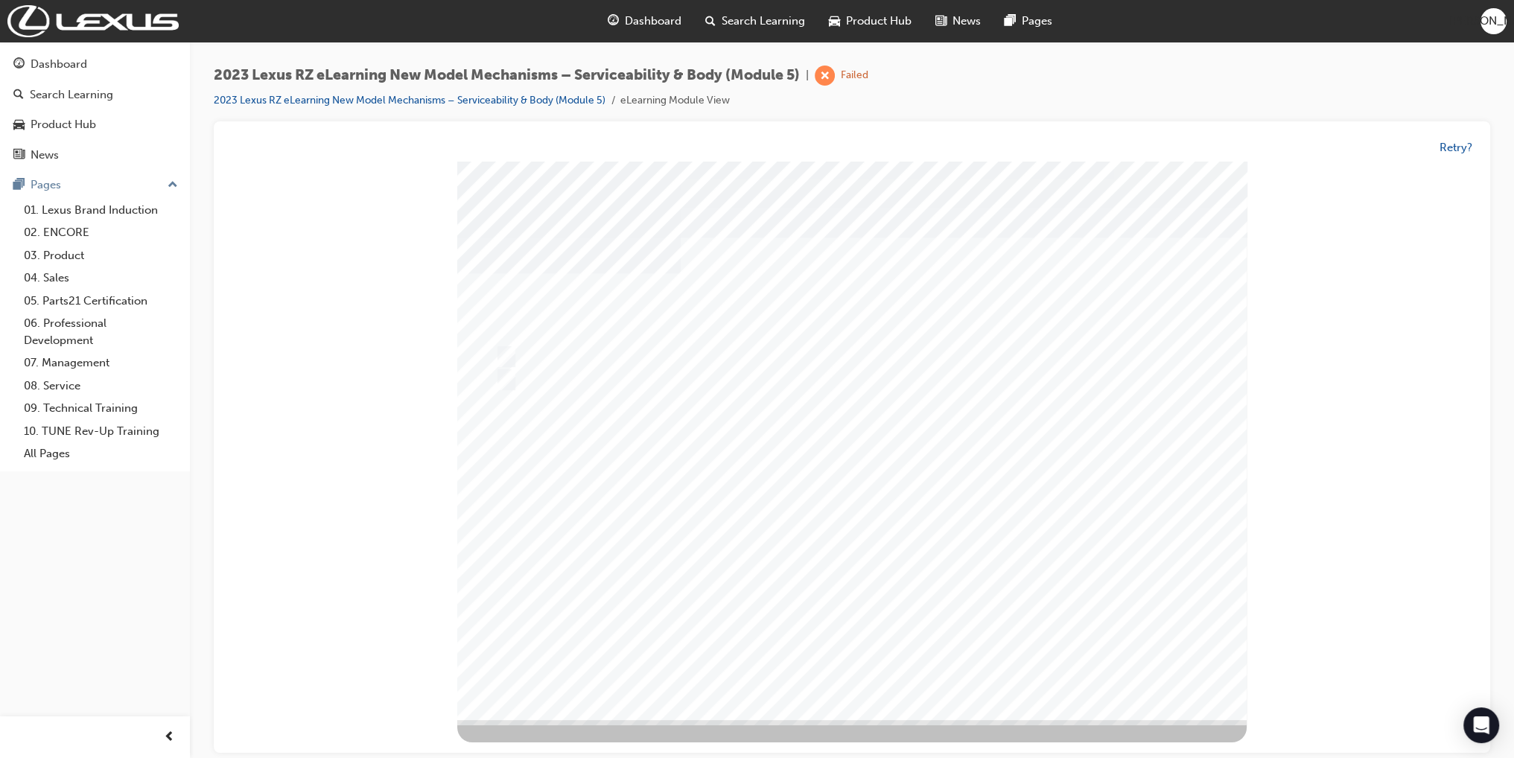
click at [816, 500] on div at bounding box center [851, 441] width 789 height 559
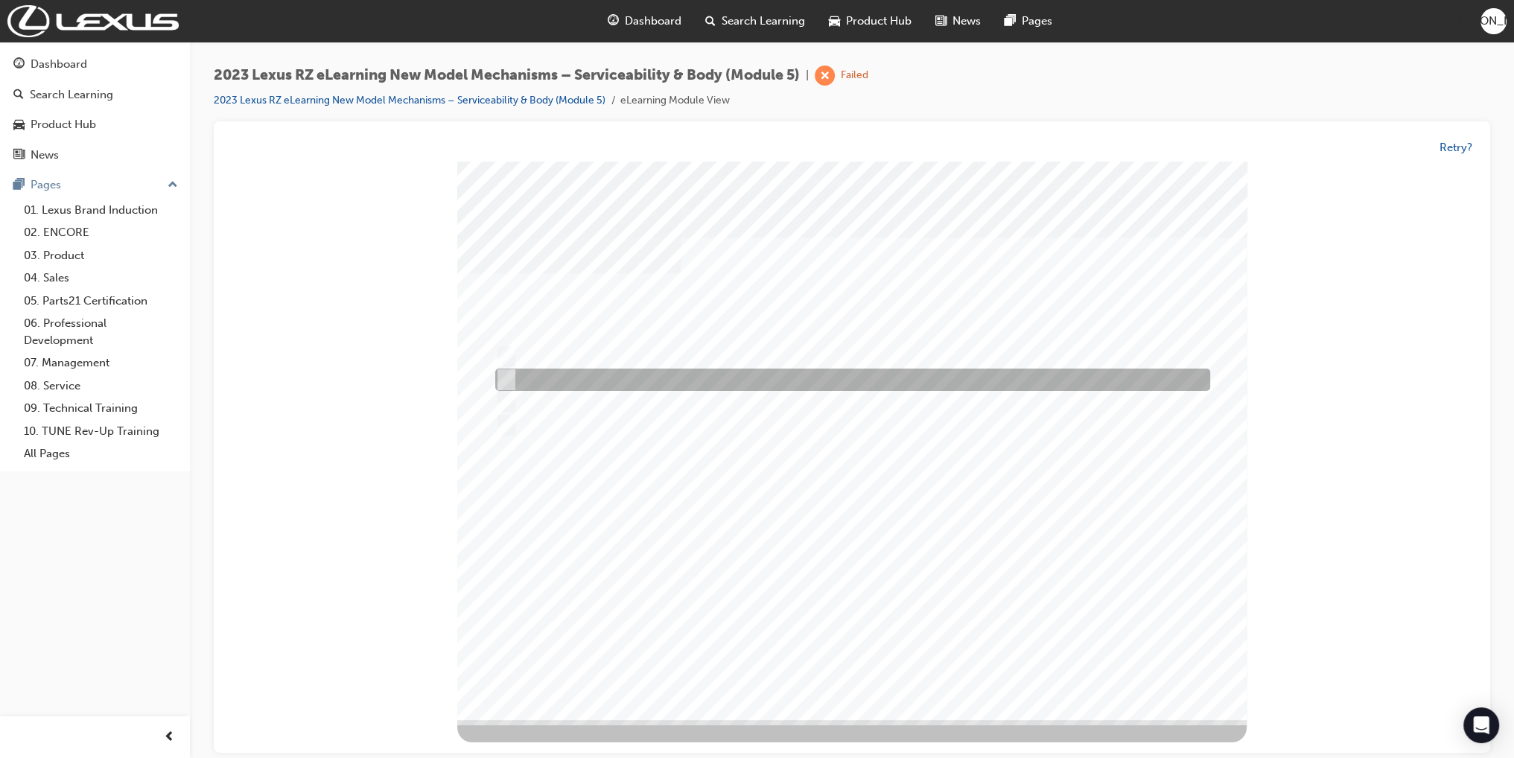
click at [612, 377] on div at bounding box center [849, 380] width 715 height 22
radio input "true"
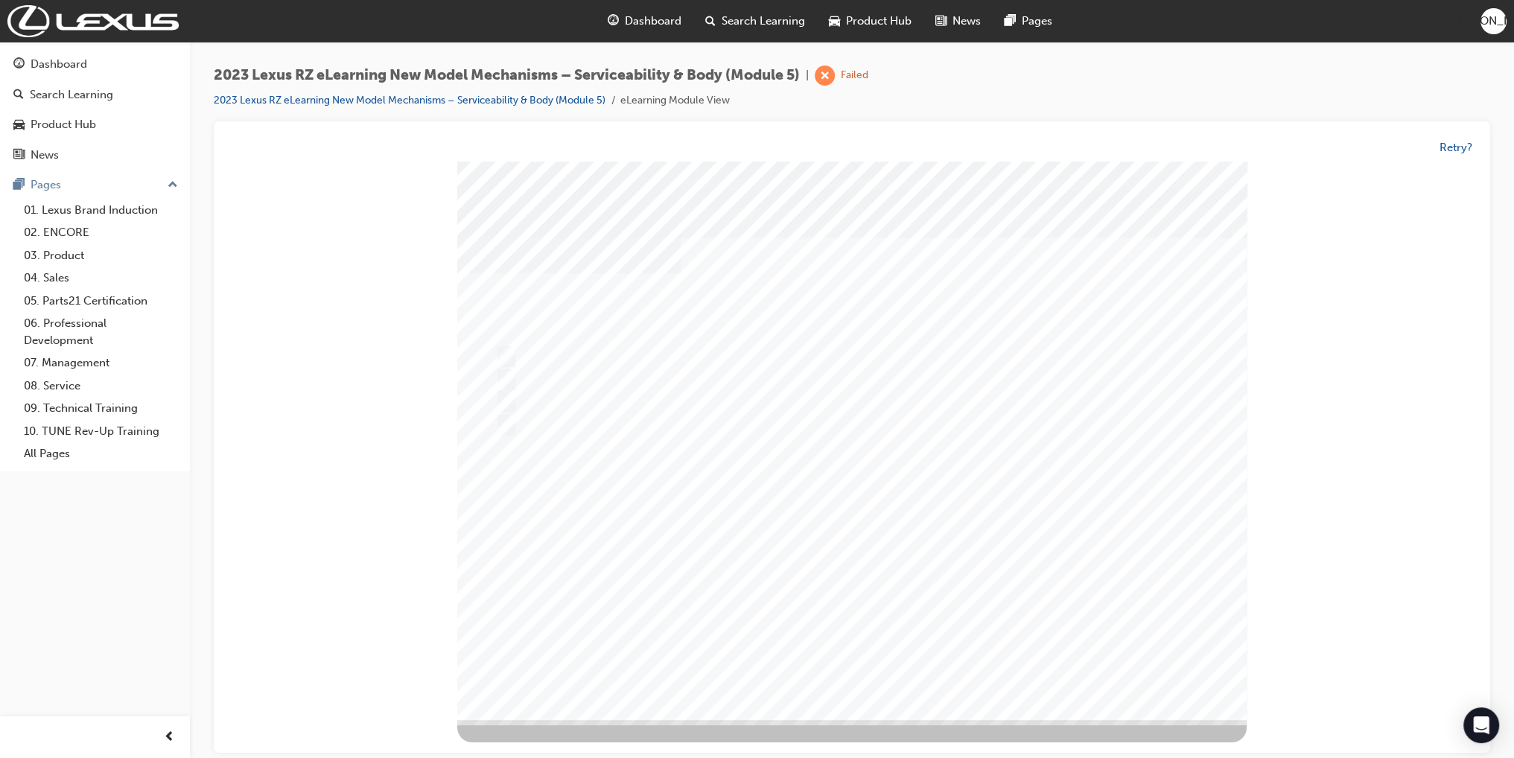
click at [782, 480] on div at bounding box center [851, 441] width 789 height 559
